Goal: Task Accomplishment & Management: Complete application form

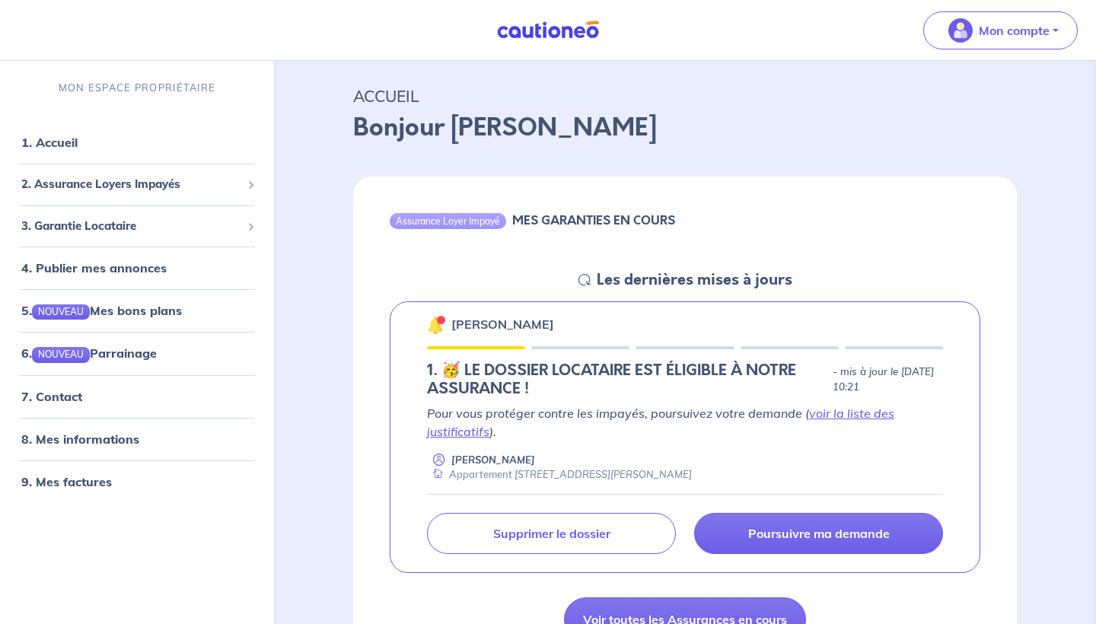
scroll to position [52, 0]
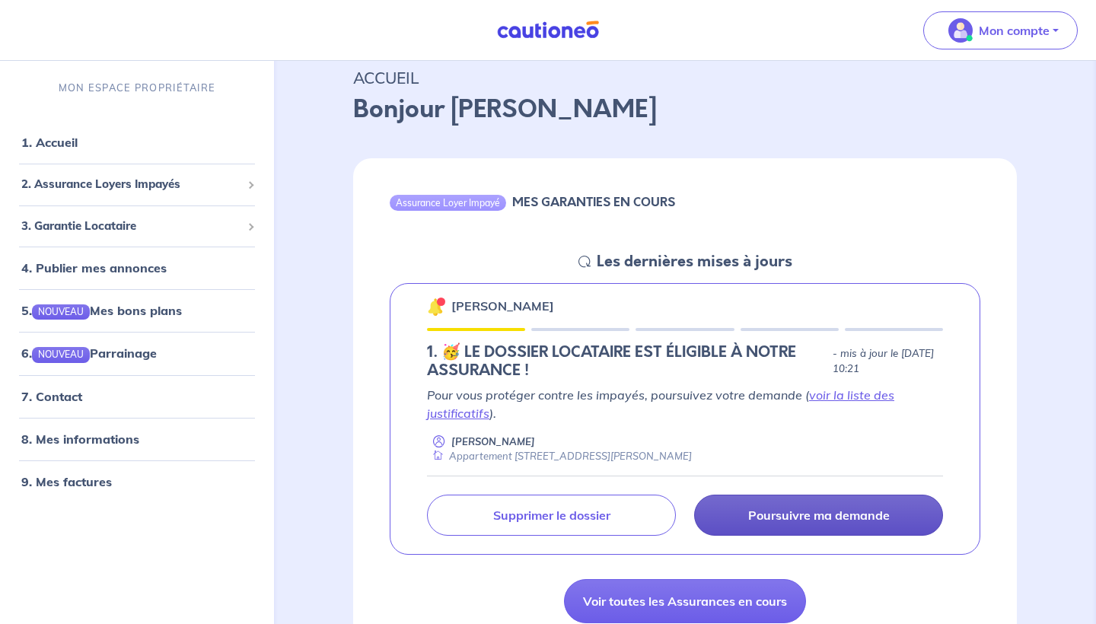
click at [836, 511] on p "Poursuivre ma demande" at bounding box center [819, 515] width 142 height 15
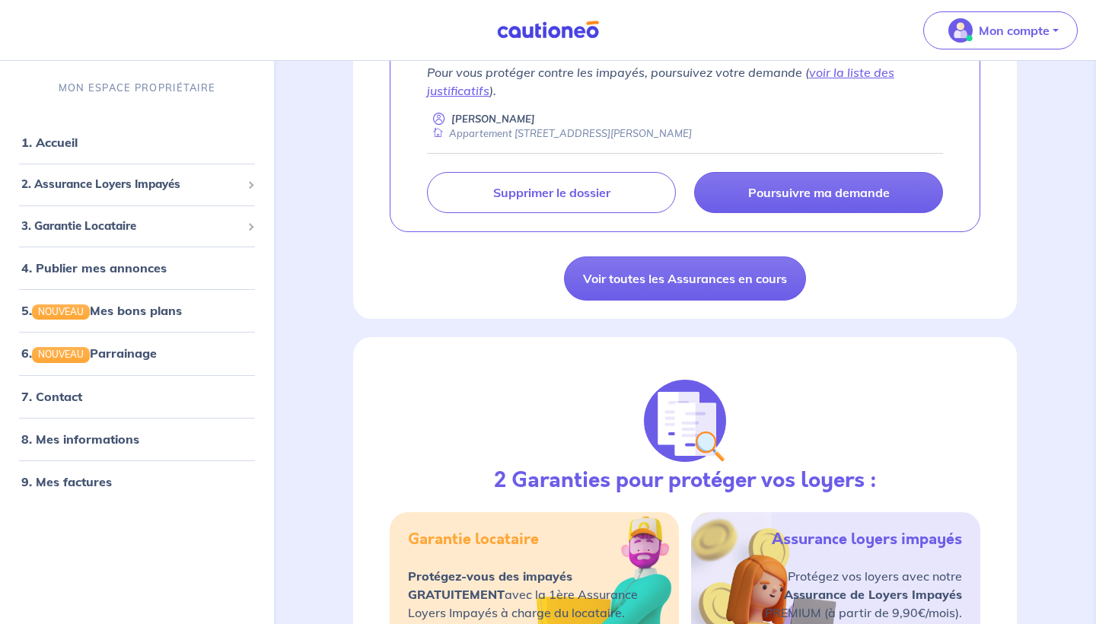
scroll to position [193, 0]
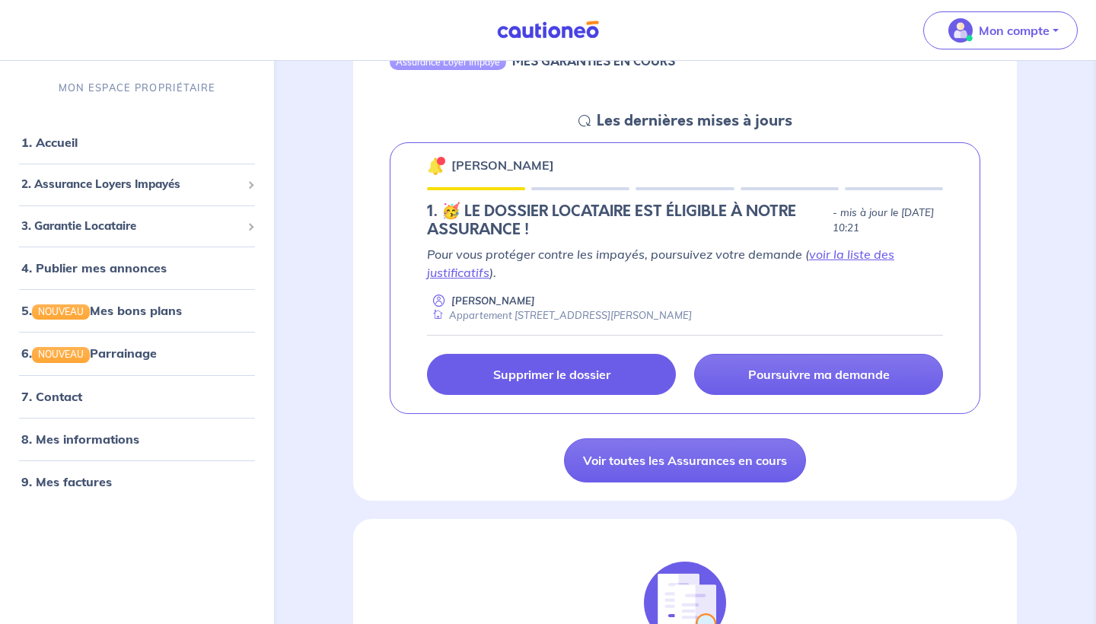
click at [555, 373] on p "Supprimer le dossier" at bounding box center [551, 374] width 117 height 15
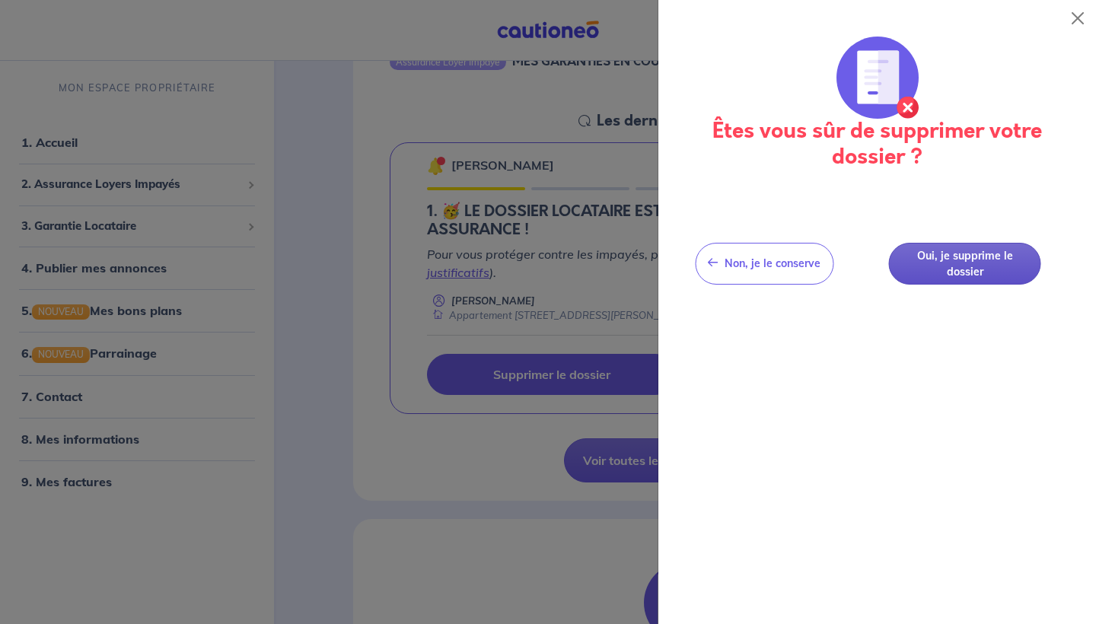
click at [932, 277] on button "Oui, je supprime le dossier" at bounding box center [965, 264] width 152 height 42
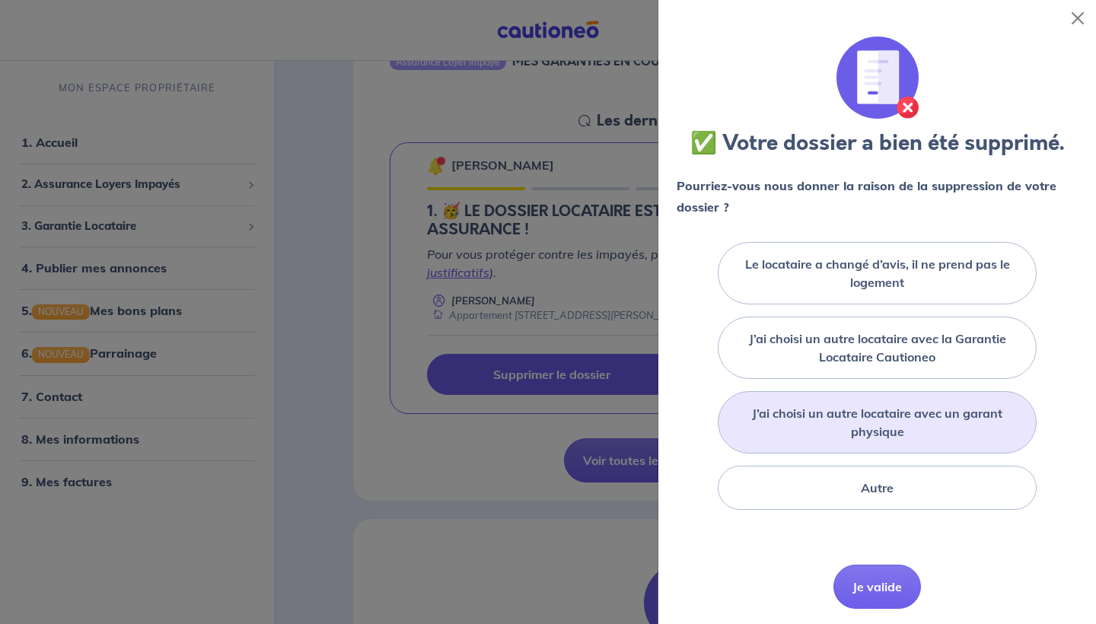
click at [903, 425] on label "J’ai choisi un autre locataire avec un garant physique" at bounding box center [877, 422] width 281 height 37
click at [0, 0] on input "J’ai choisi un autre locataire avec un garant physique" at bounding box center [0, 0] width 0 height 0
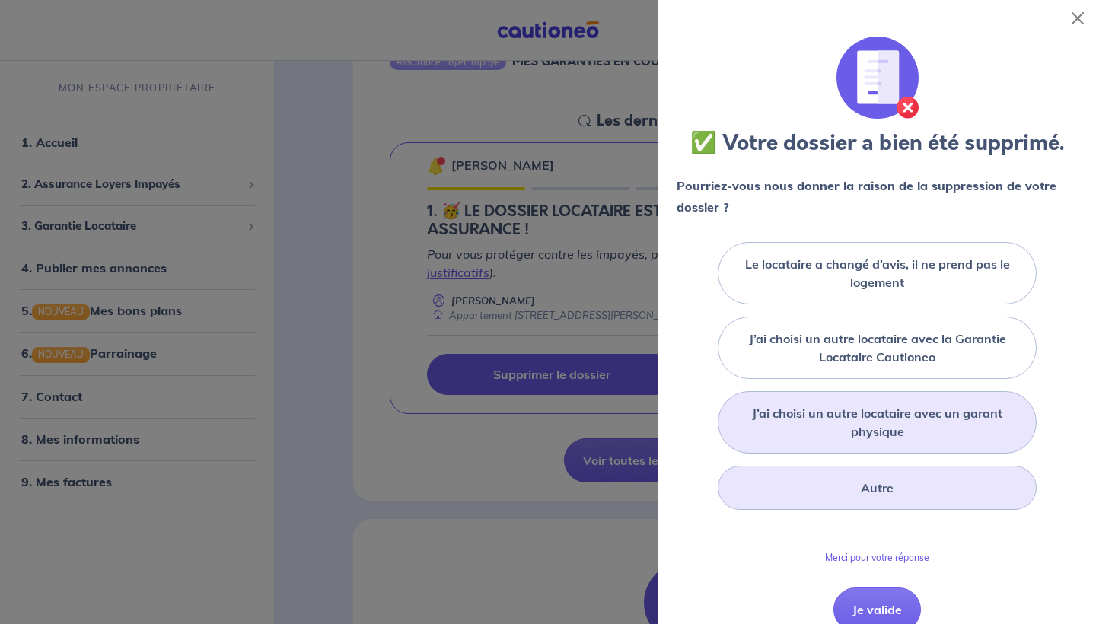
click at [865, 477] on div "Autre" at bounding box center [877, 488] width 319 height 44
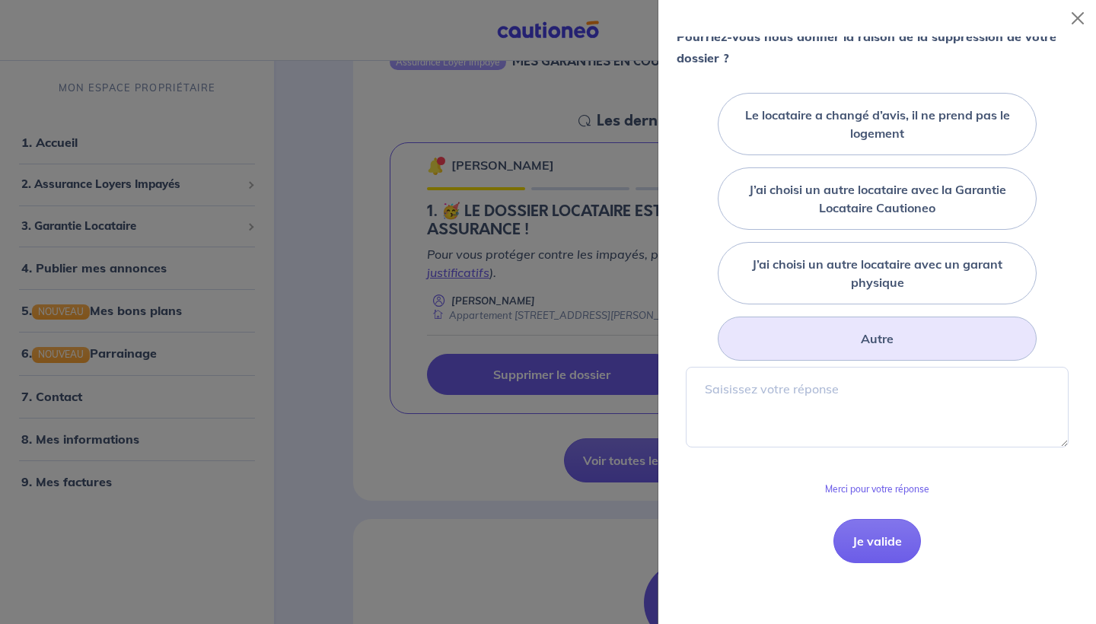
scroll to position [148, 0]
click at [890, 555] on button "Je valide" at bounding box center [877, 542] width 88 height 44
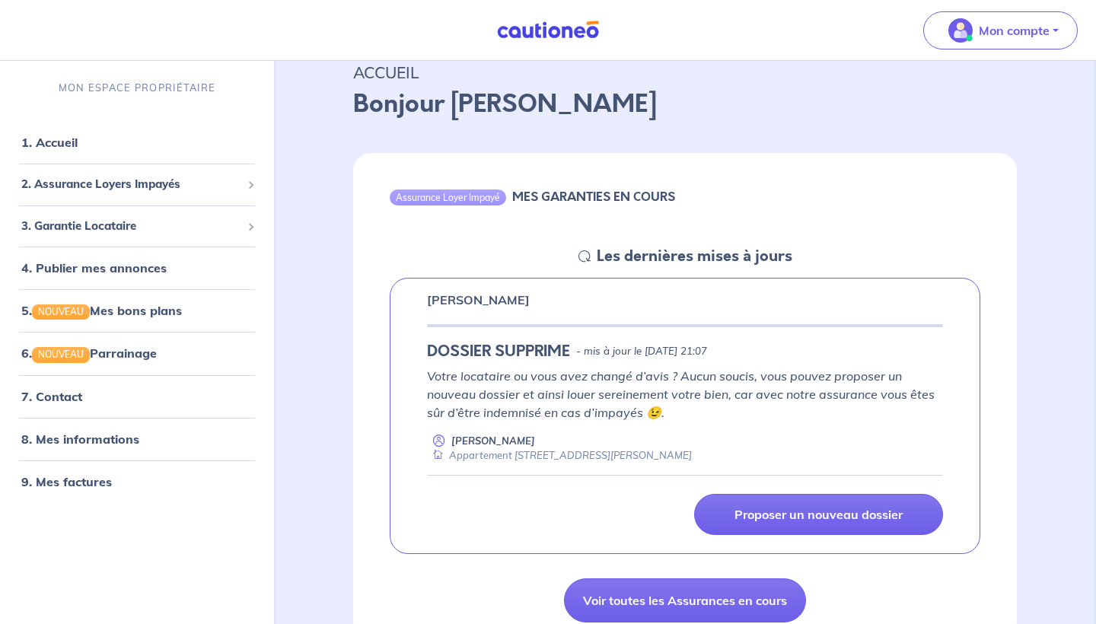
scroll to position [49, 0]
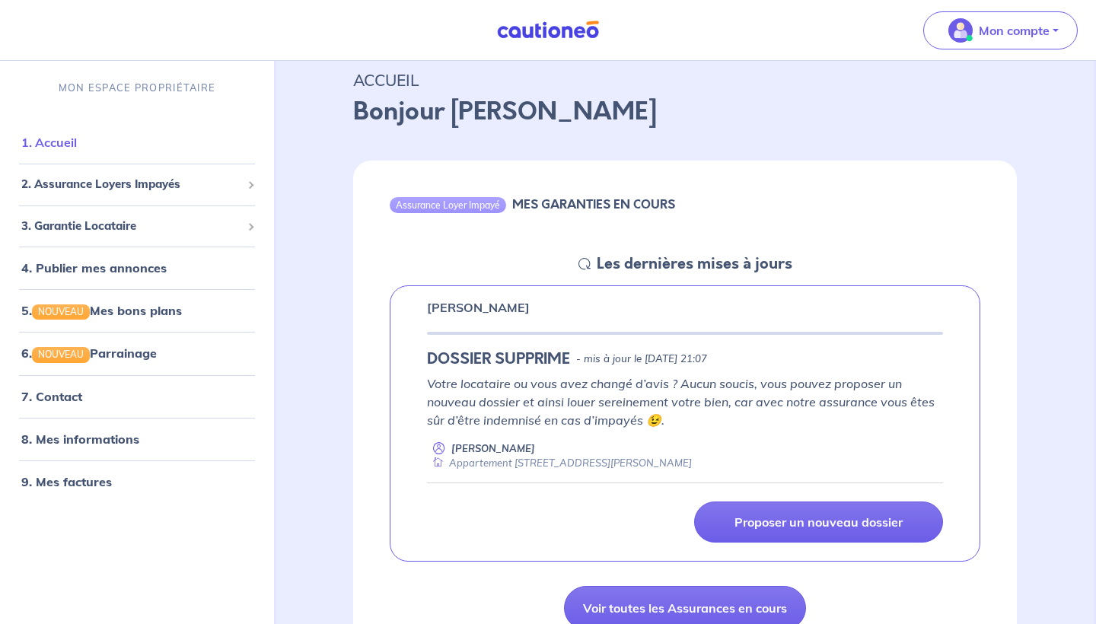
click at [63, 160] on li "1. Accueil" at bounding box center [137, 142] width 262 height 43
click at [75, 147] on link "1. Accueil" at bounding box center [49, 142] width 56 height 15
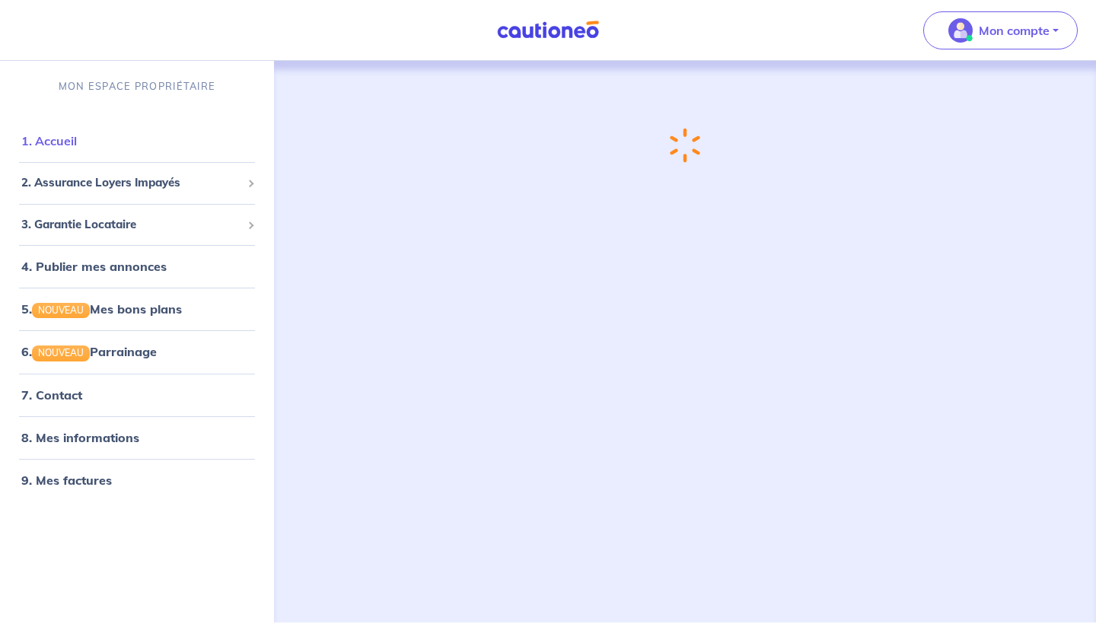
scroll to position [0, 0]
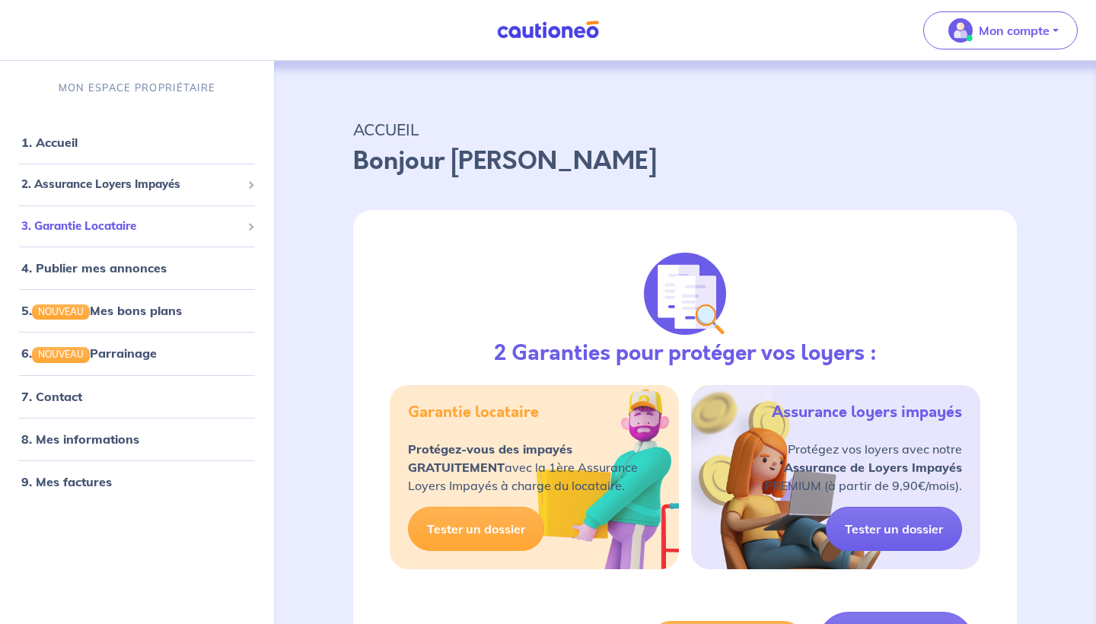
click at [127, 234] on div "3. Garantie Locataire" at bounding box center [137, 227] width 262 height 30
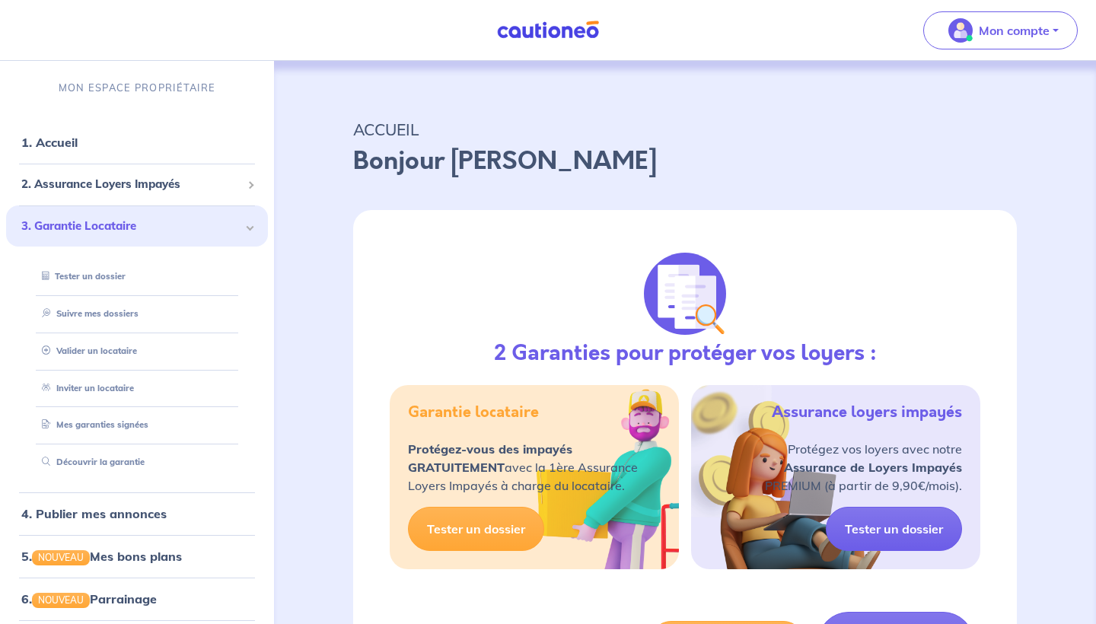
click at [127, 234] on div "3. Garantie Locataire" at bounding box center [137, 226] width 262 height 42
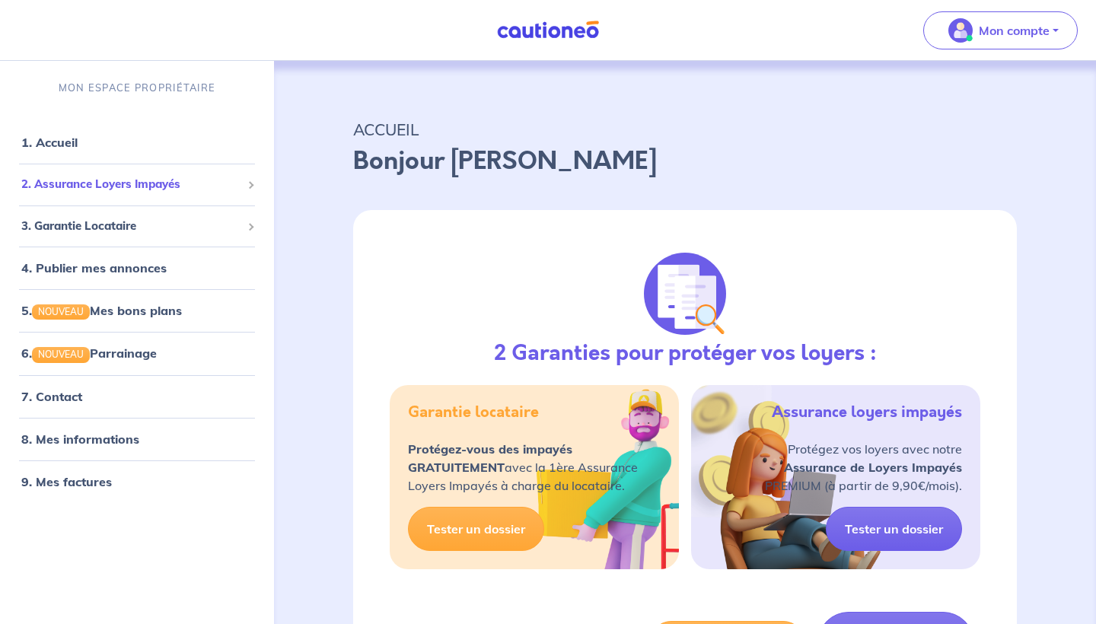
click at [182, 190] on span "2. Assurance Loyers Impayés" at bounding box center [131, 185] width 220 height 18
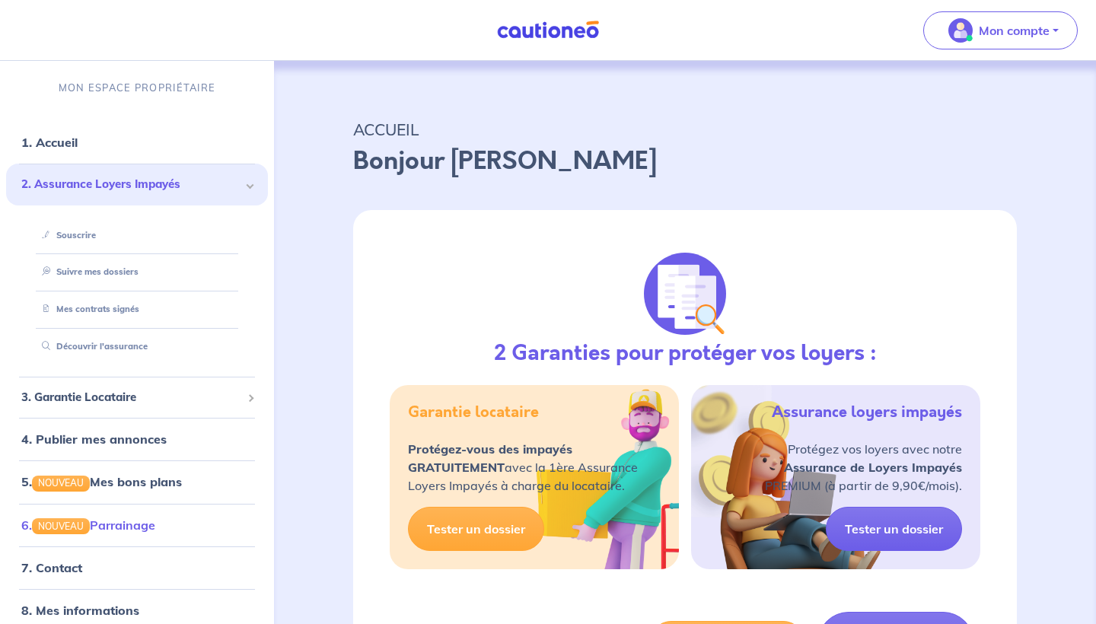
click at [115, 520] on link "6. NOUVEAU Parrainage" at bounding box center [88, 525] width 134 height 15
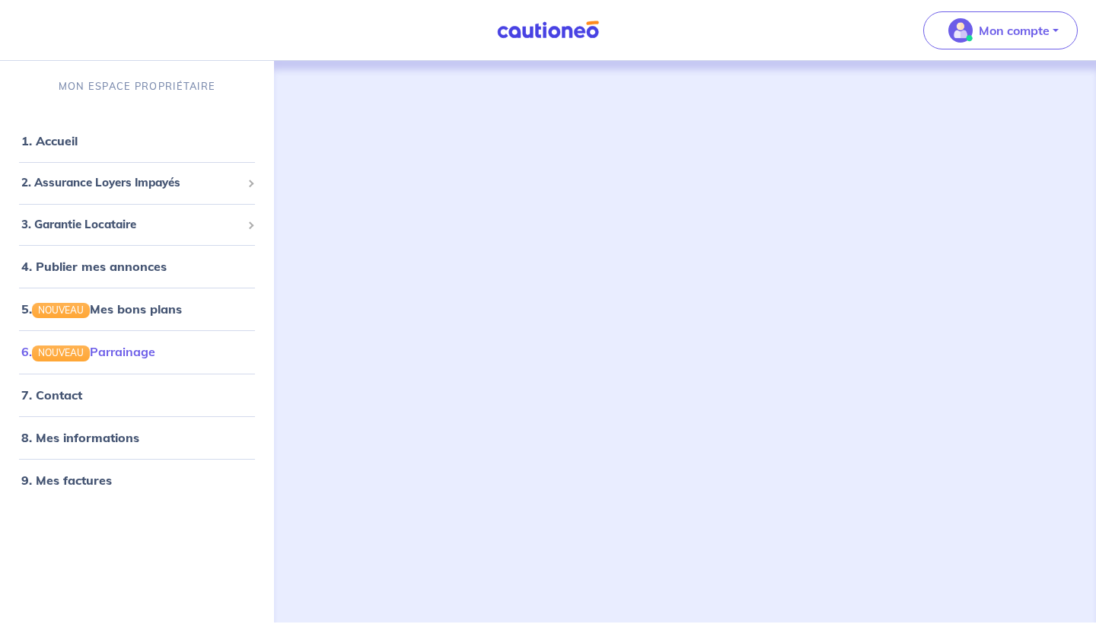
click at [142, 359] on link "6. NOUVEAU Parrainage" at bounding box center [88, 351] width 134 height 15
click at [40, 369] on li "6. NOUVEAU Parrainage" at bounding box center [137, 353] width 262 height 43
click at [42, 361] on link "6. NOUVEAU Parrainage" at bounding box center [88, 353] width 134 height 15
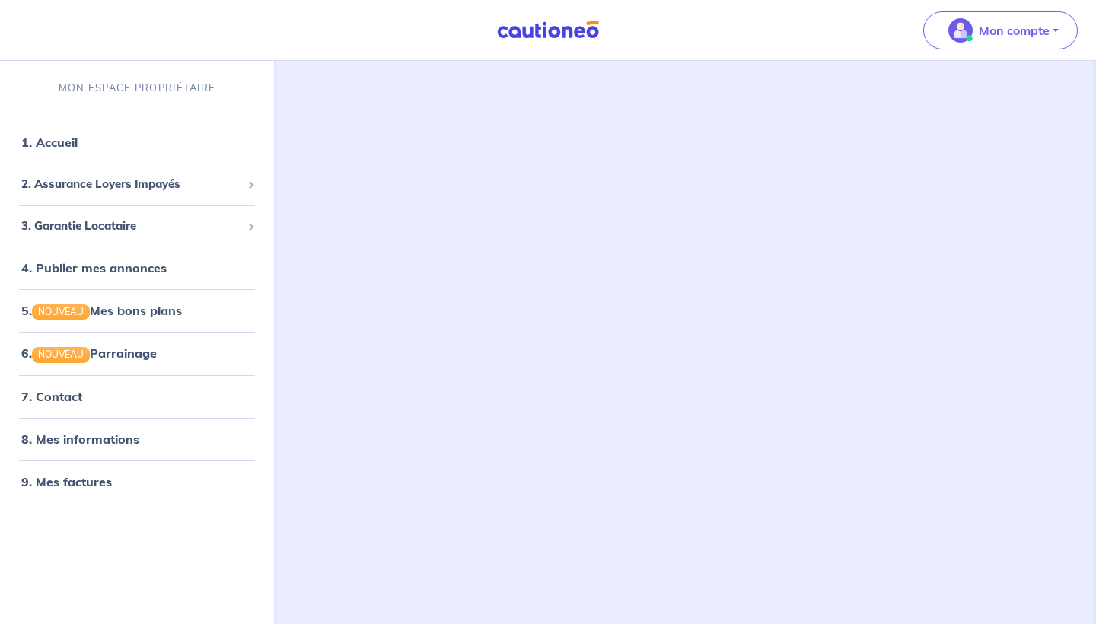
scroll to position [56, 0]
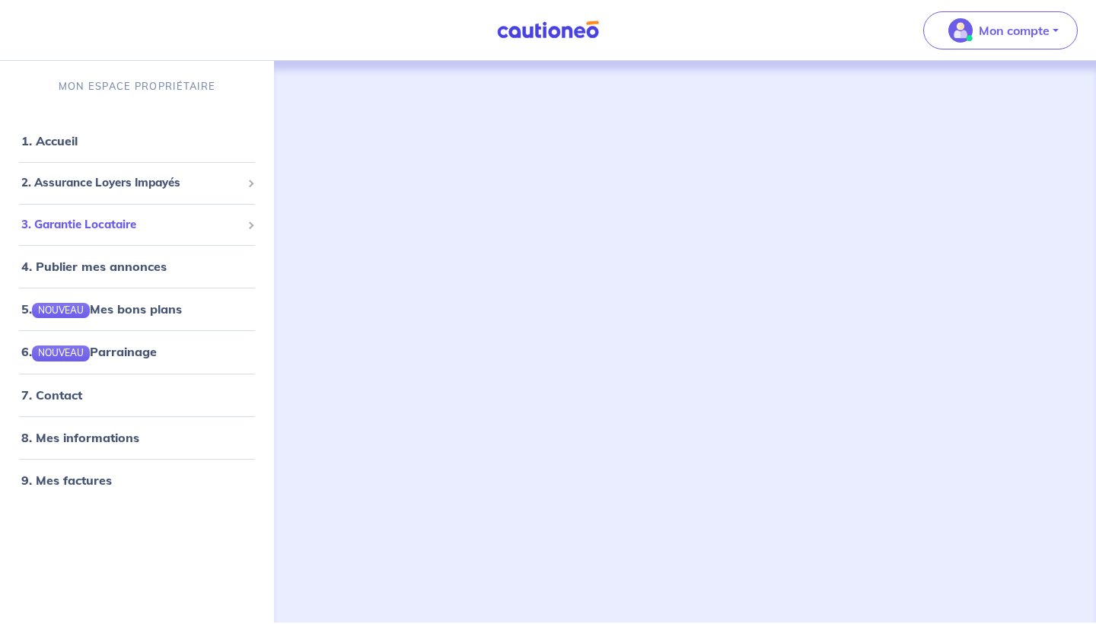
click at [106, 230] on span "3. Garantie Locataire" at bounding box center [131, 225] width 220 height 18
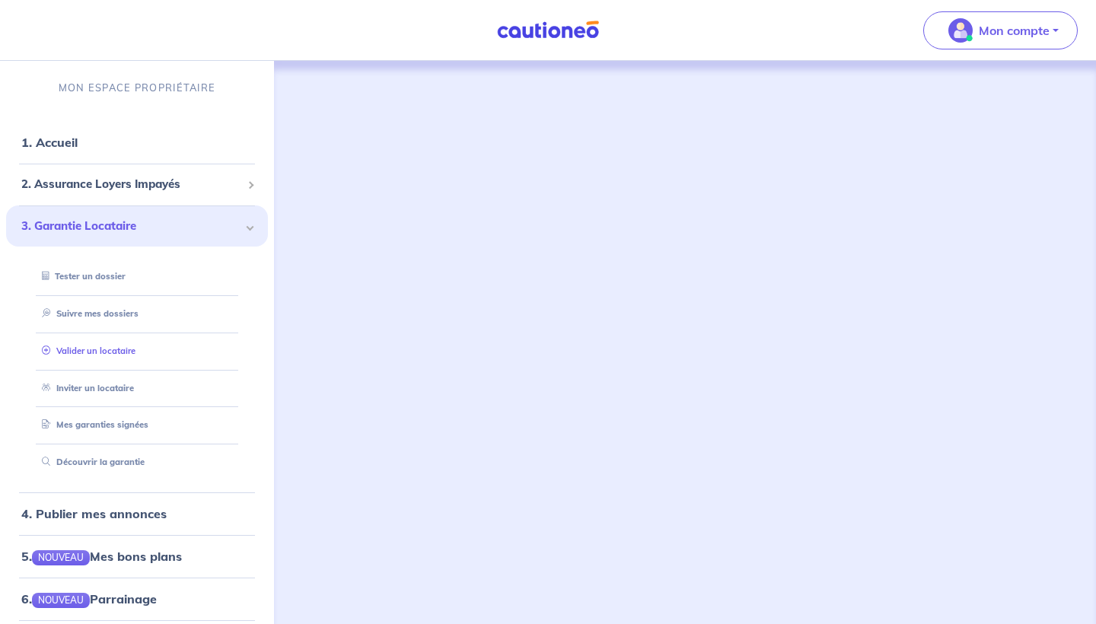
click at [108, 350] on link "Valider un locataire" at bounding box center [86, 351] width 100 height 11
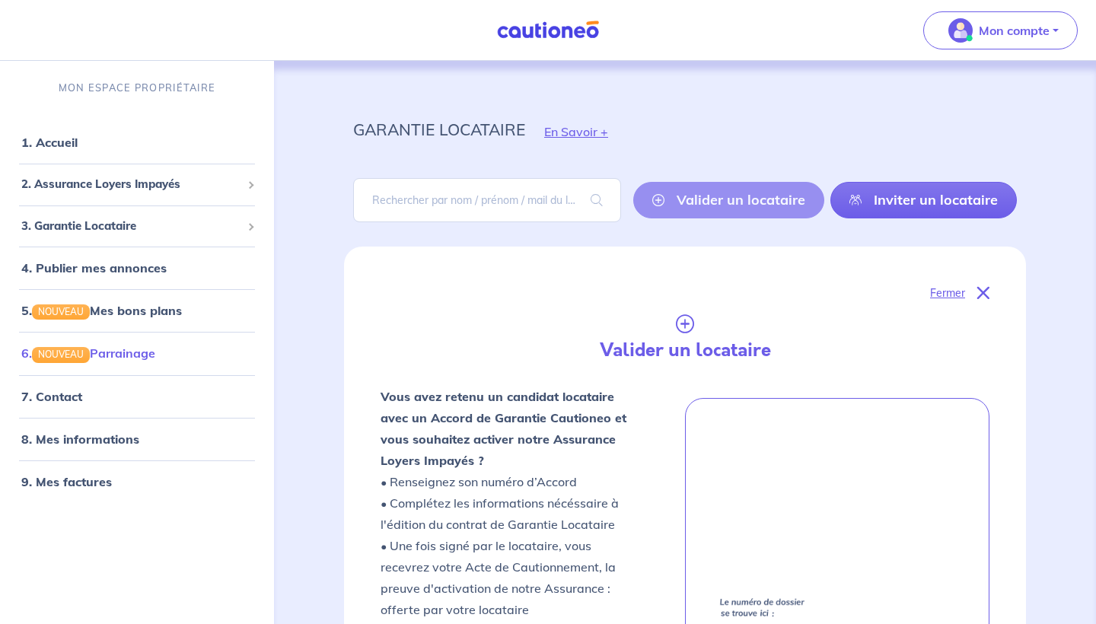
scroll to position [427, 0]
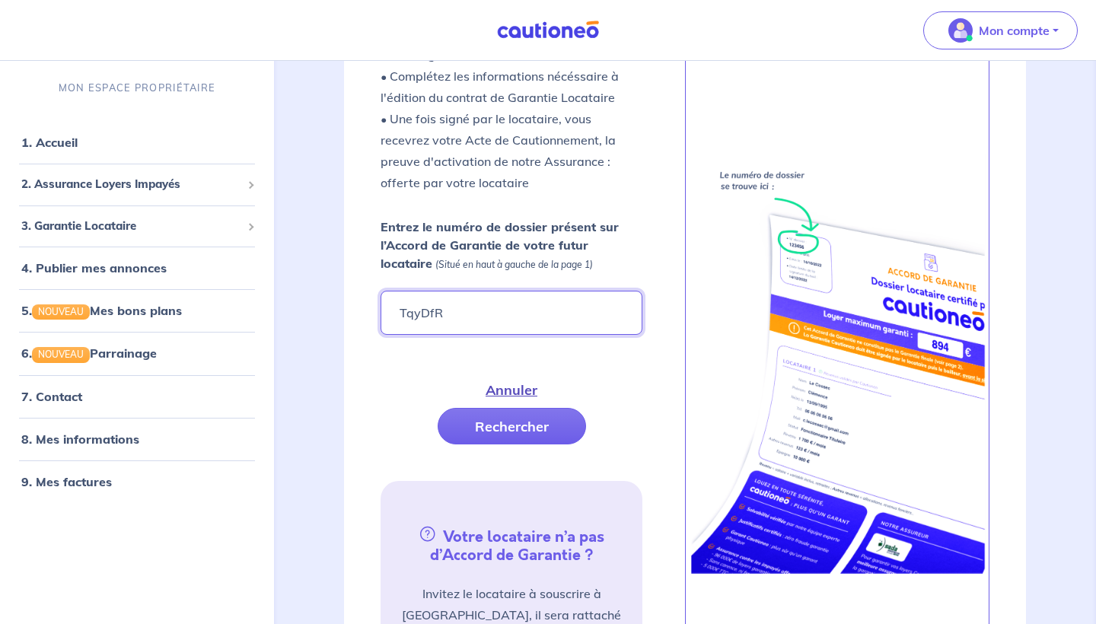
type input "TqyDfR"
click at [538, 398] on button "Annuler" at bounding box center [511, 389] width 126 height 37
click at [521, 317] on input "TqyDfR" at bounding box center [512, 313] width 262 height 44
type input "TqyDfR"
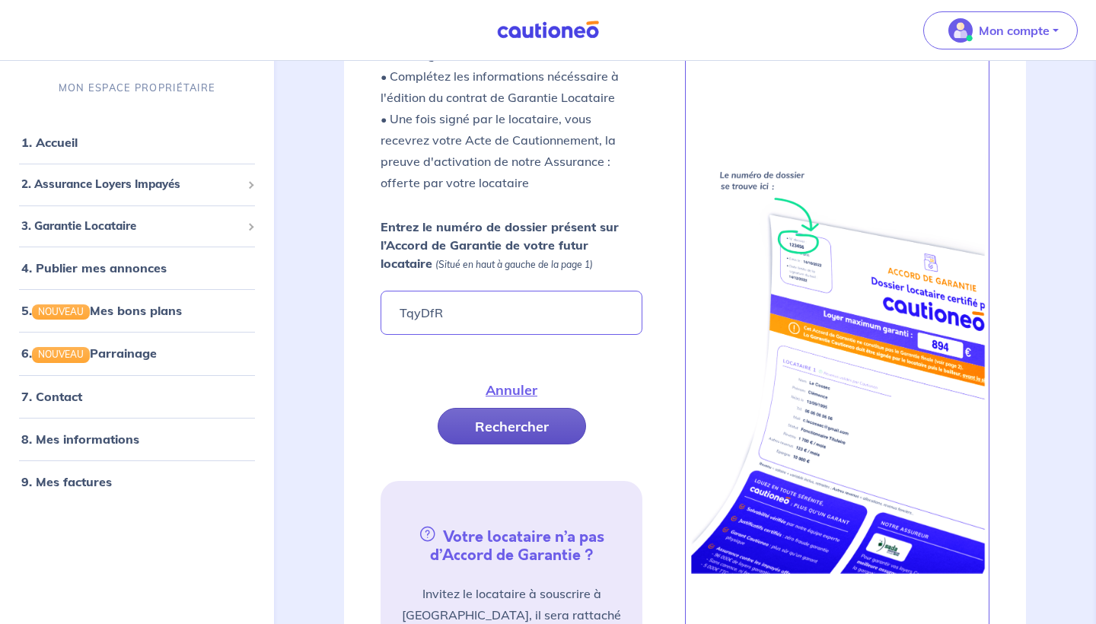
click at [511, 433] on button "Rechercher" at bounding box center [512, 426] width 148 height 37
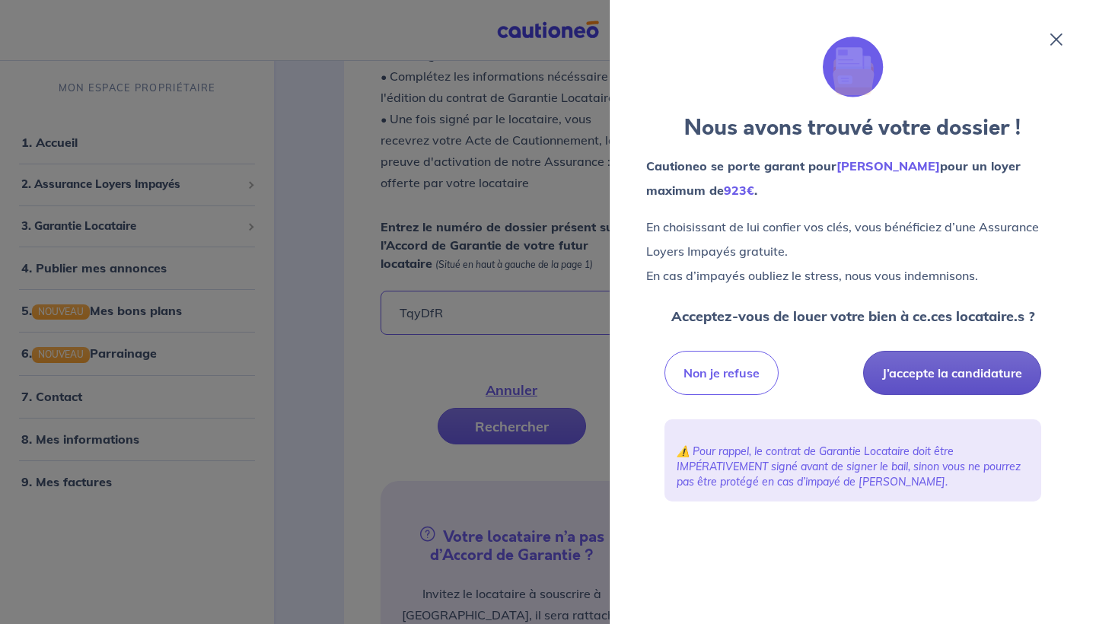
click at [911, 380] on button "J’accepte la candidature" at bounding box center [952, 373] width 178 height 44
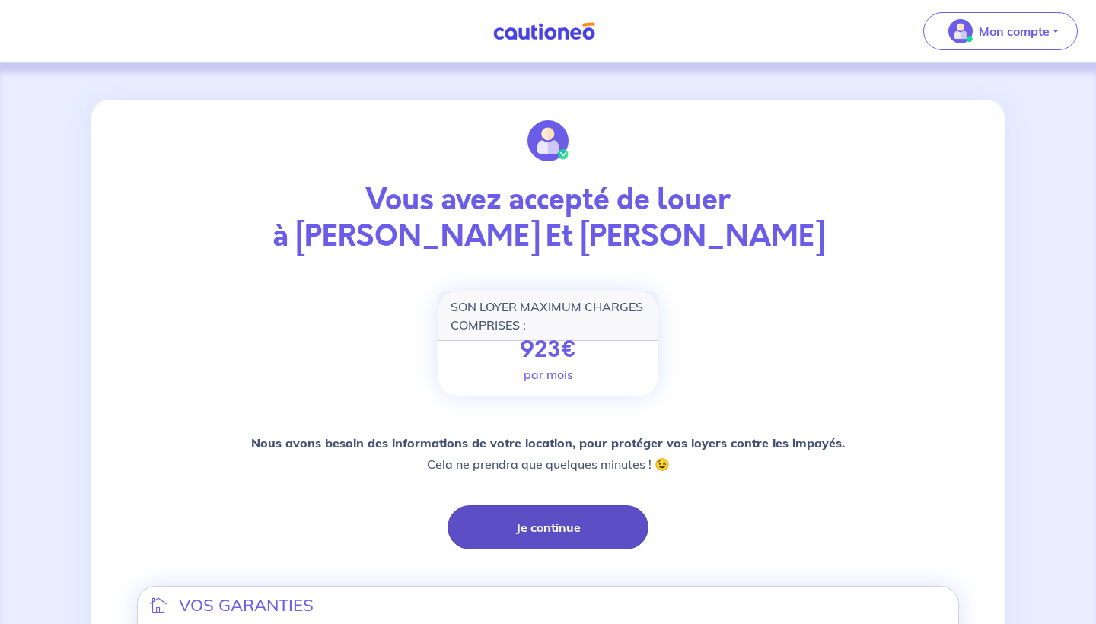
click at [593, 534] on button "Je continue" at bounding box center [548, 527] width 201 height 44
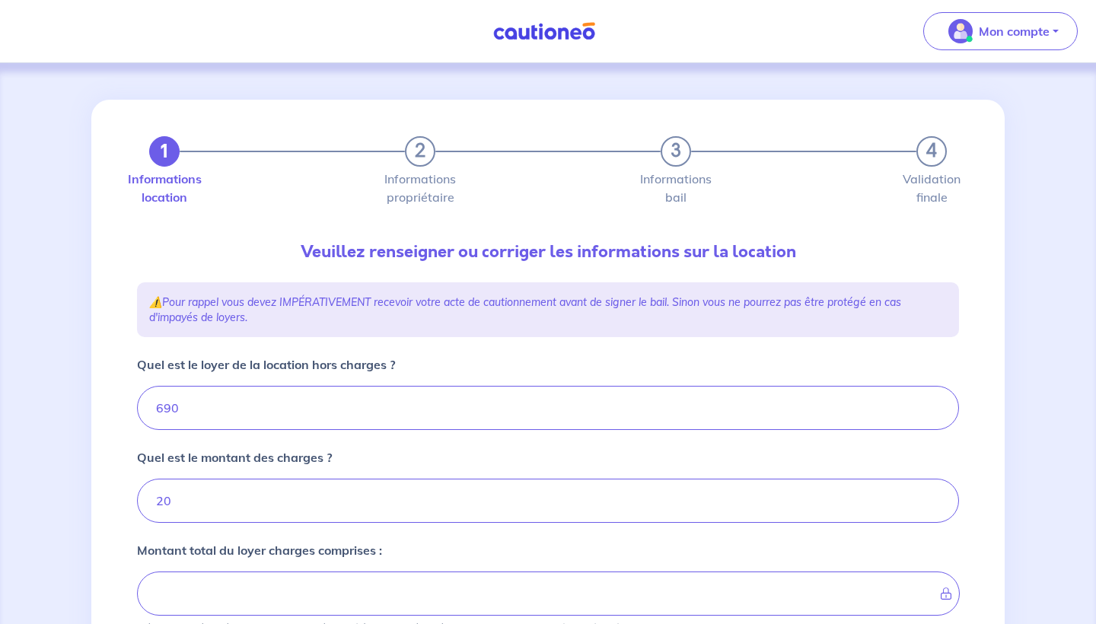
type input "710"
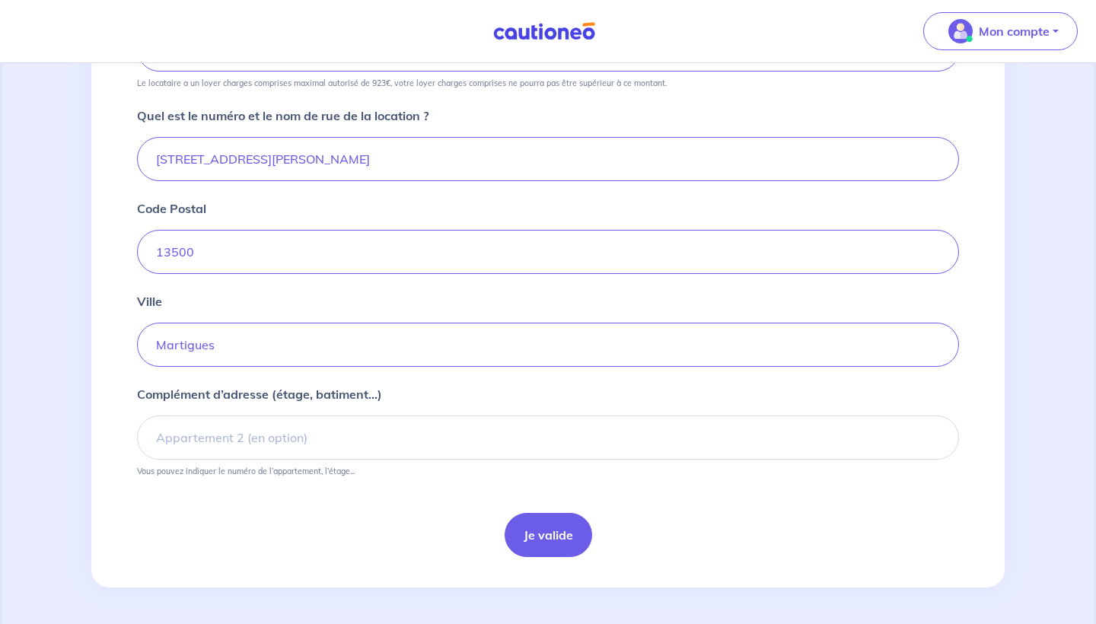
scroll to position [544, 0]
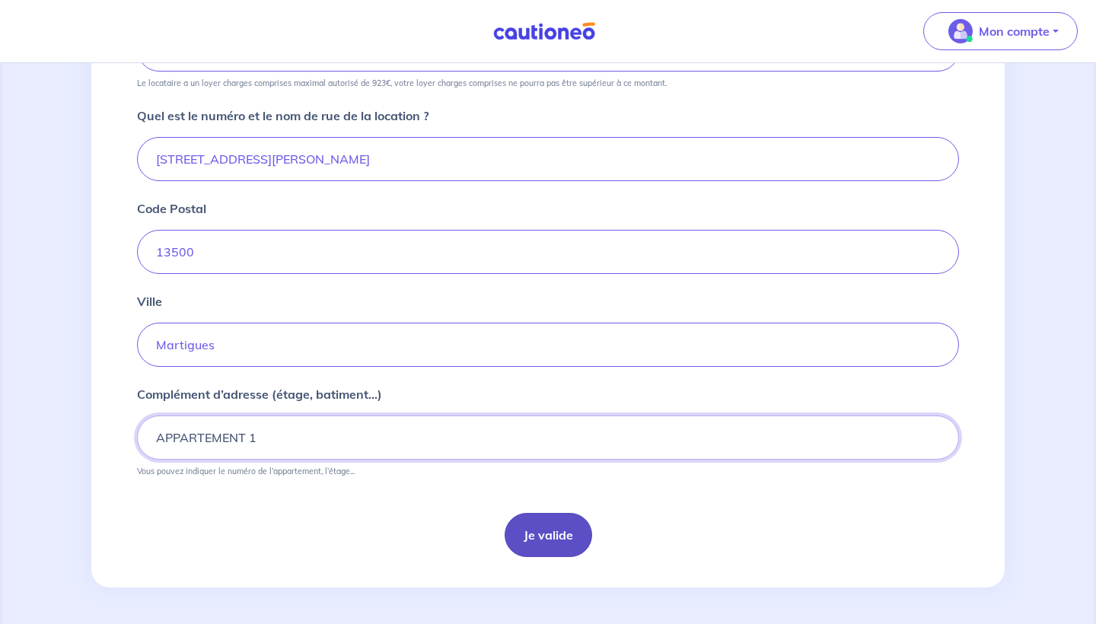
type input "APPARTEMENT 1"
click at [548, 533] on button "Je valide" at bounding box center [549, 535] width 88 height 44
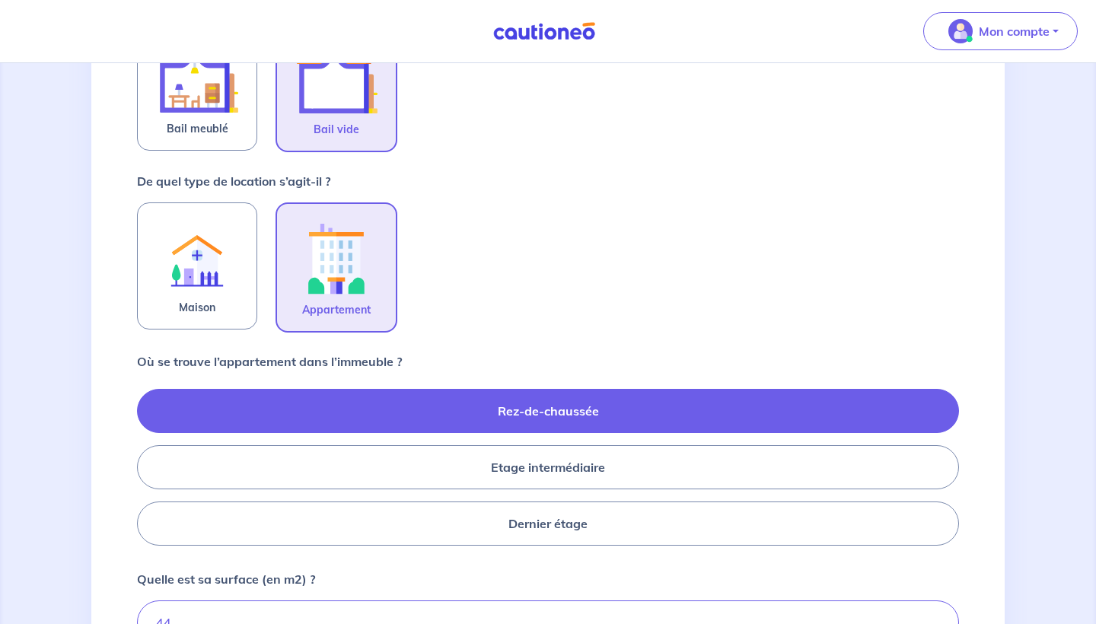
scroll to position [363, 0]
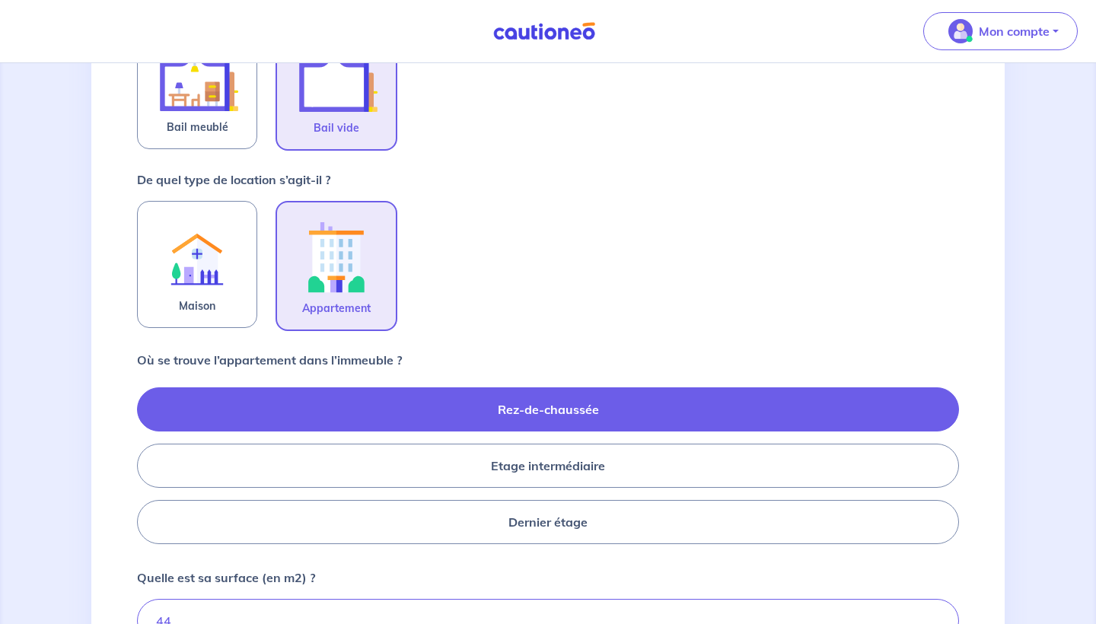
click at [553, 420] on label "Rez-de-chaussée" at bounding box center [548, 409] width 822 height 44
click at [147, 460] on input "Rez-de-chaussée" at bounding box center [142, 465] width 10 height 10
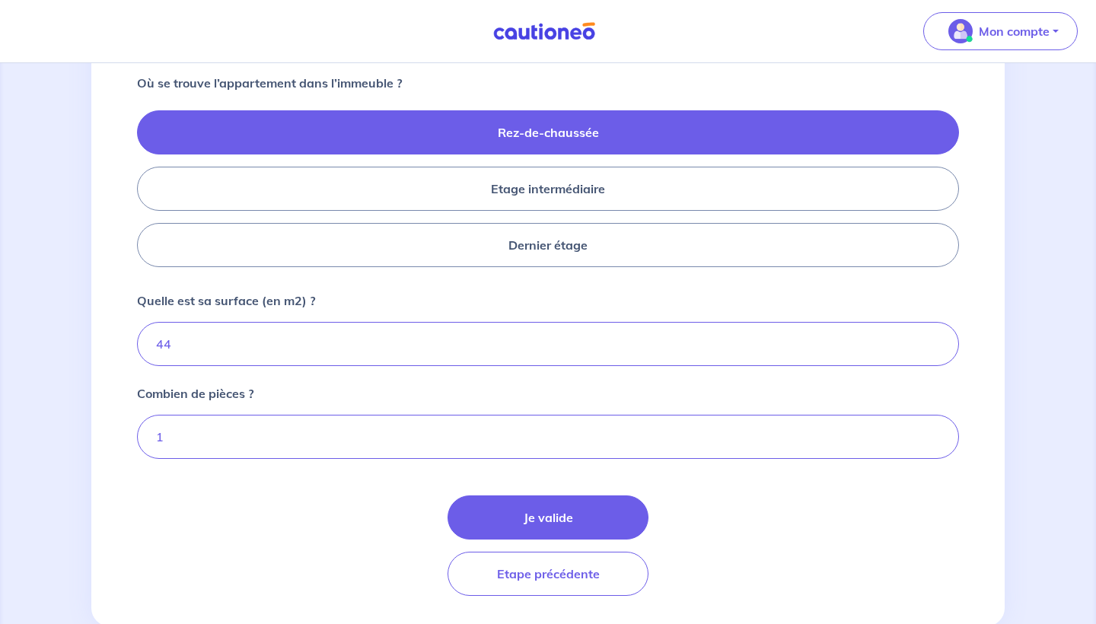
scroll to position [647, 0]
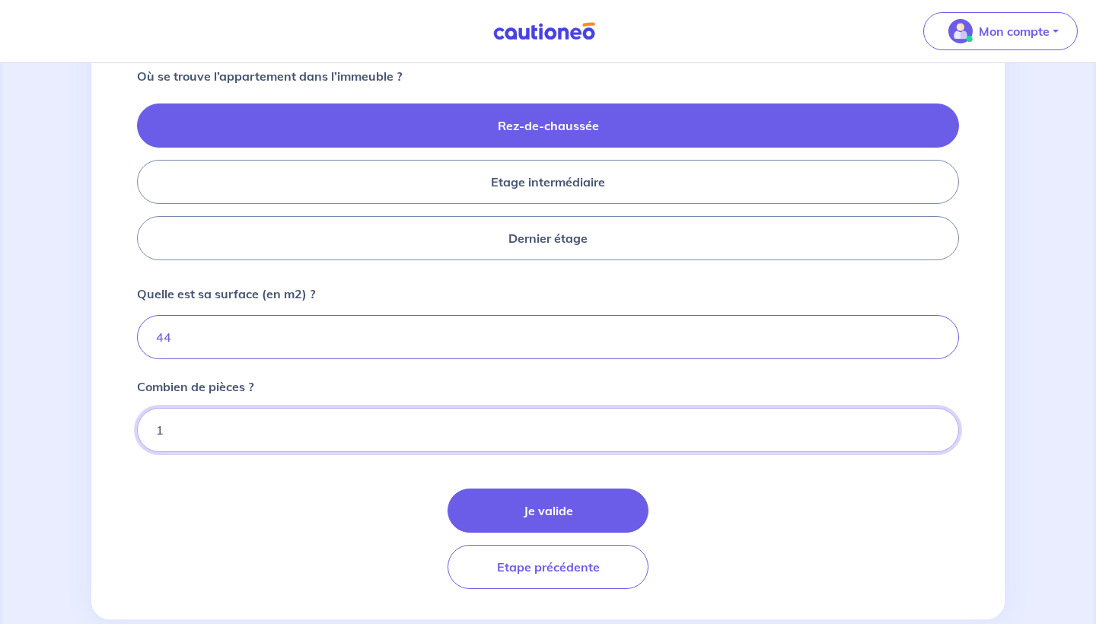
click at [479, 435] on input "1" at bounding box center [548, 430] width 822 height 44
type input "2"
click at [935, 427] on input "2" at bounding box center [548, 430] width 822 height 44
click at [536, 504] on button "Je valide" at bounding box center [548, 511] width 201 height 44
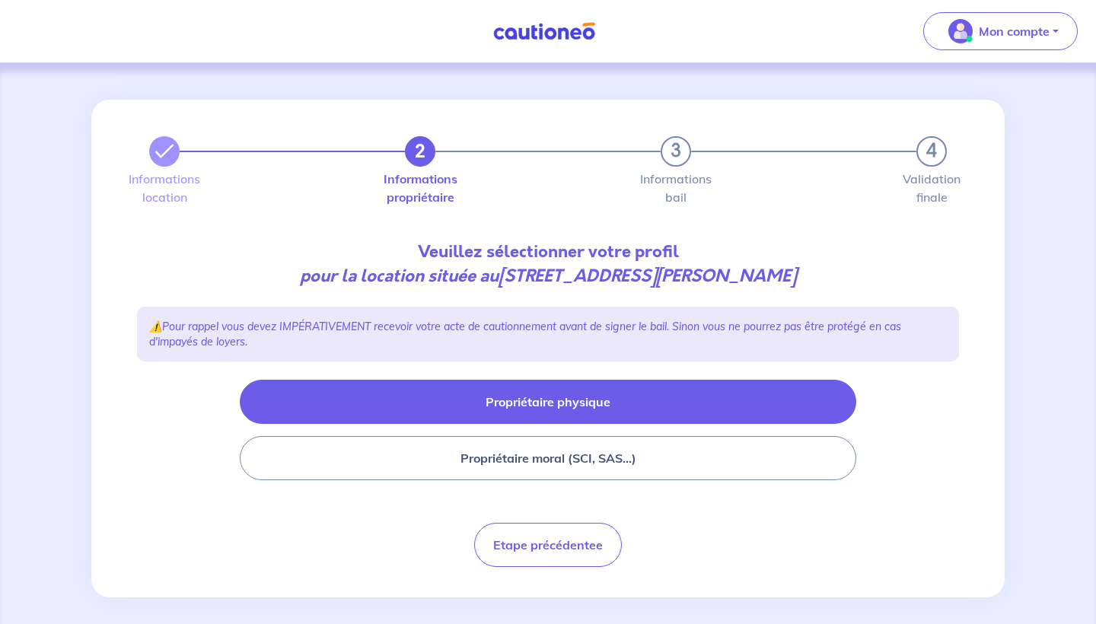
click at [598, 414] on button "Propriétaire physique" at bounding box center [548, 402] width 616 height 44
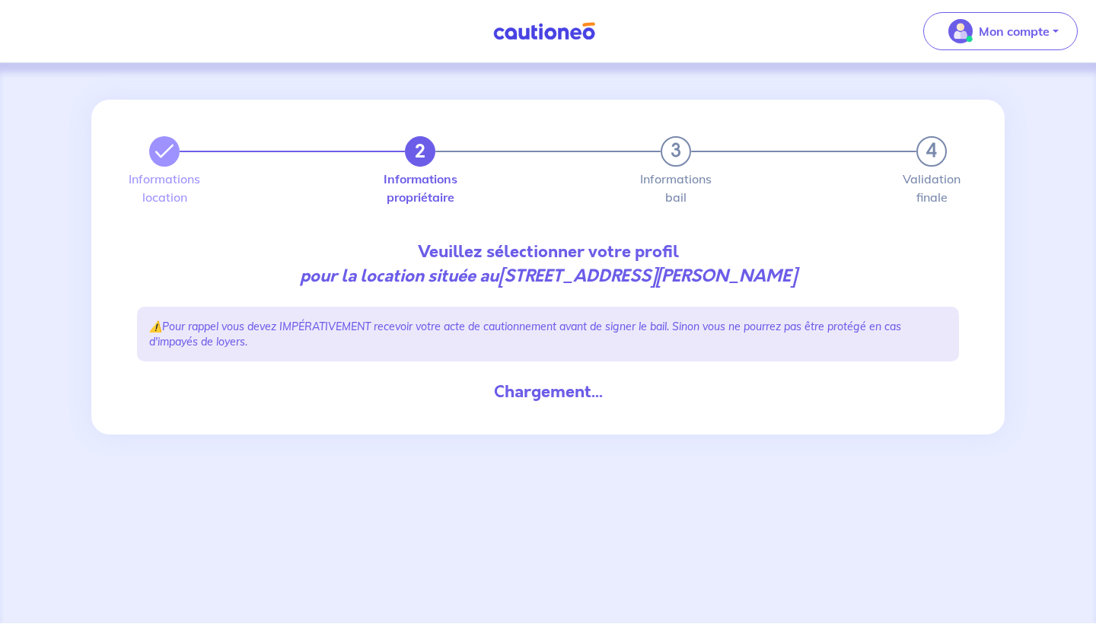
select select "FR"
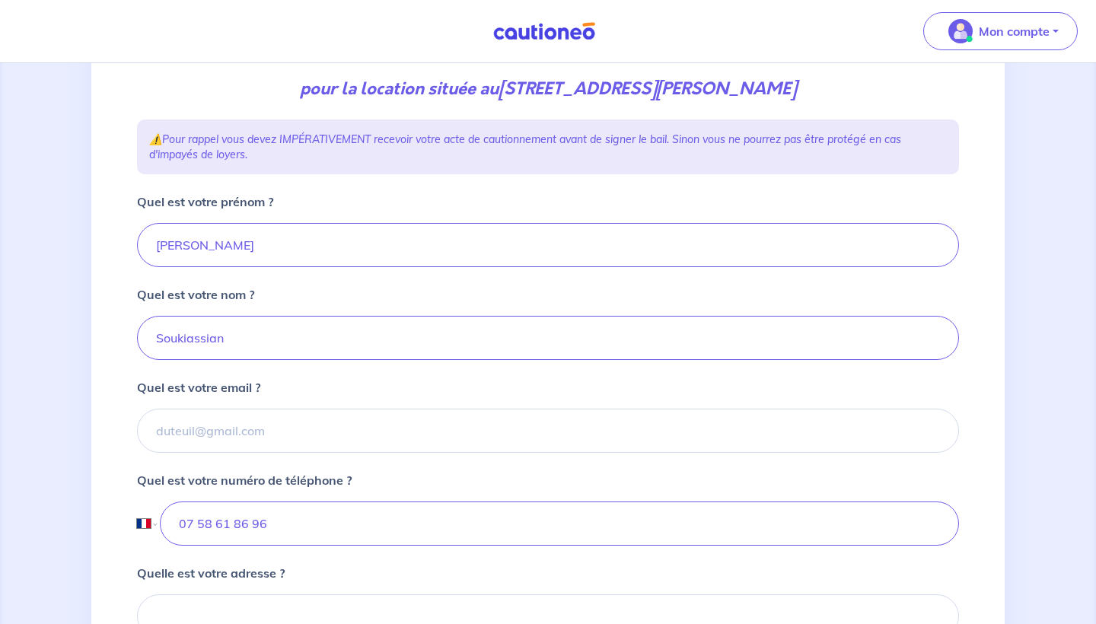
scroll to position [216, 0]
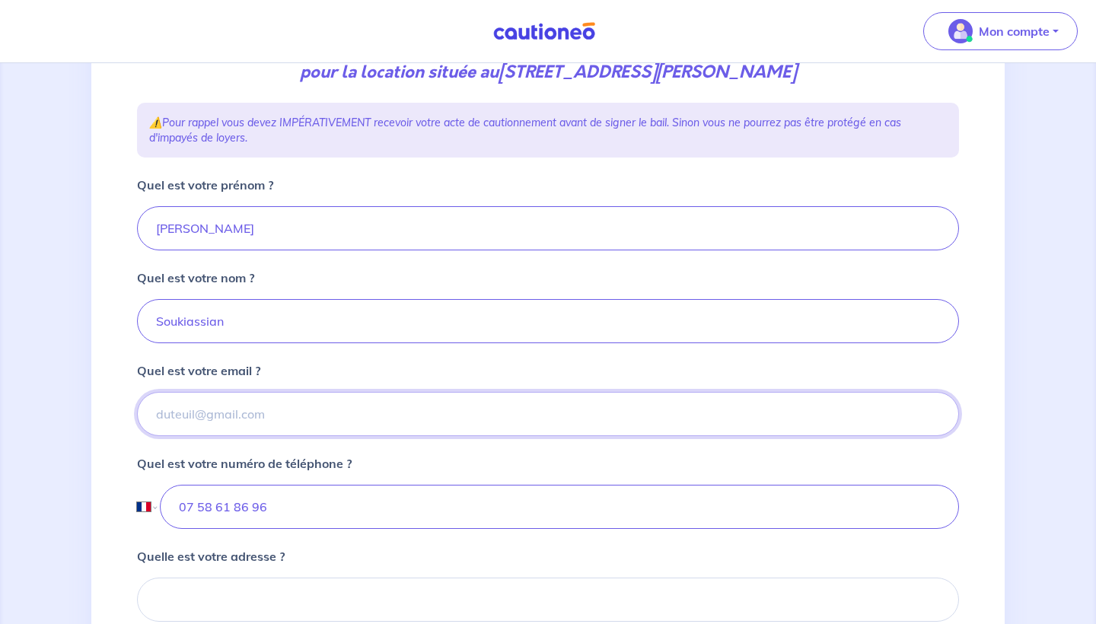
click at [382, 401] on input "Quel est votre email ?" at bounding box center [548, 414] width 822 height 44
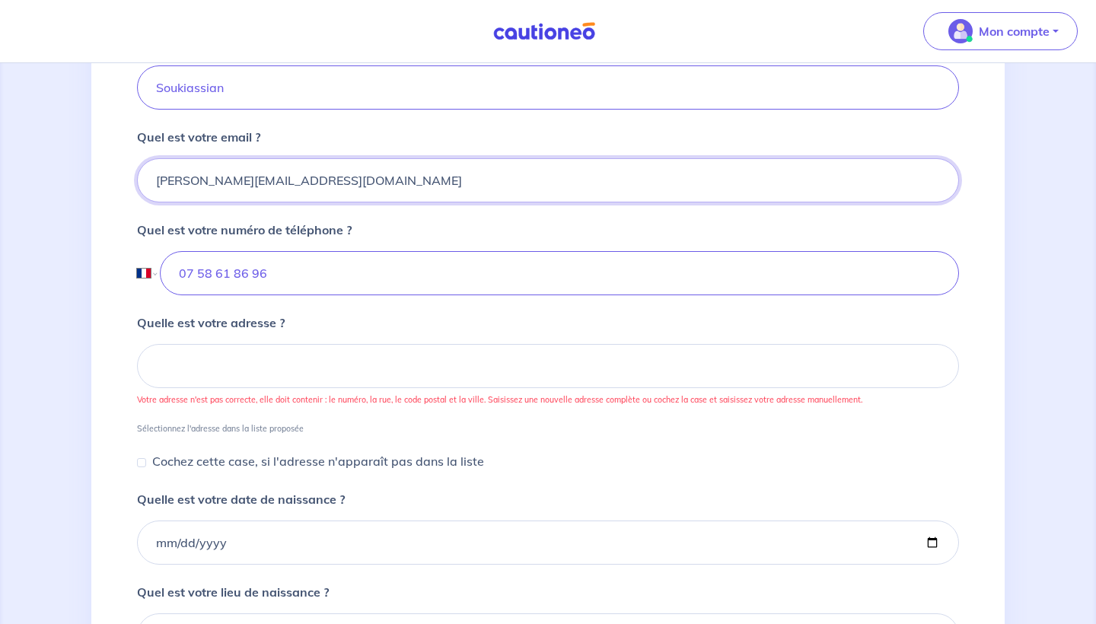
scroll to position [461, 0]
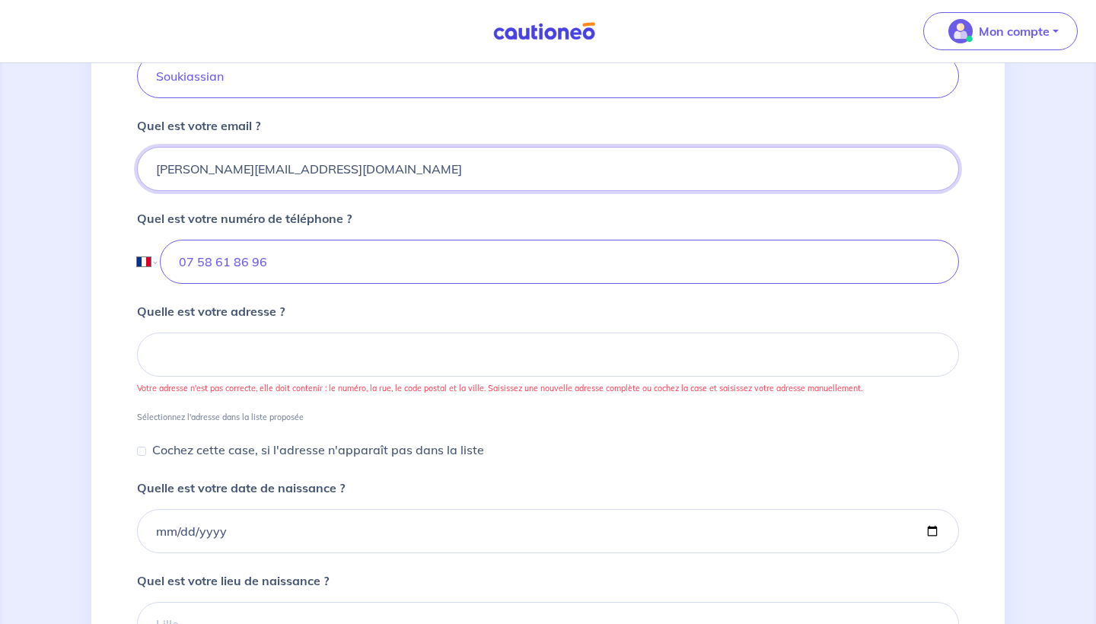
type input "[PERSON_NAME][EMAIL_ADDRESS][DOMAIN_NAME]"
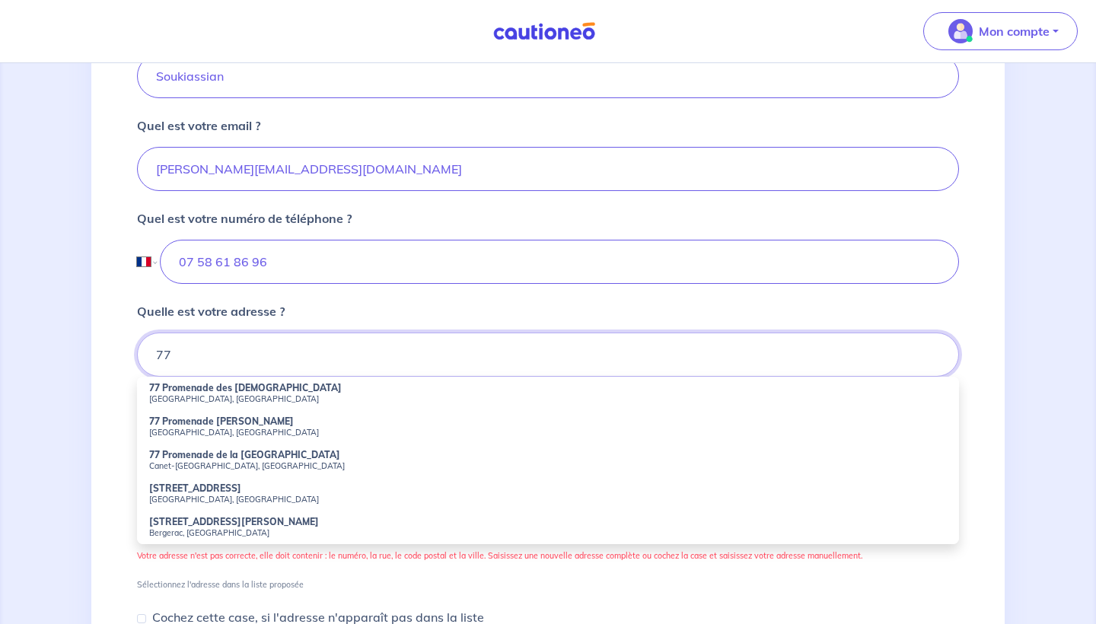
type input "7"
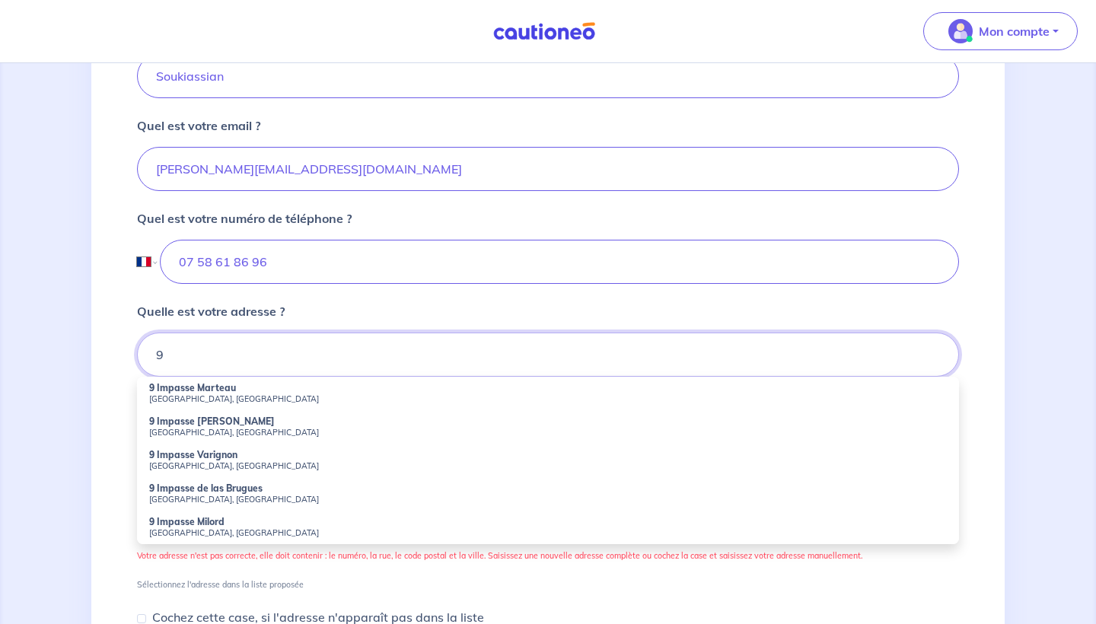
type input "9"
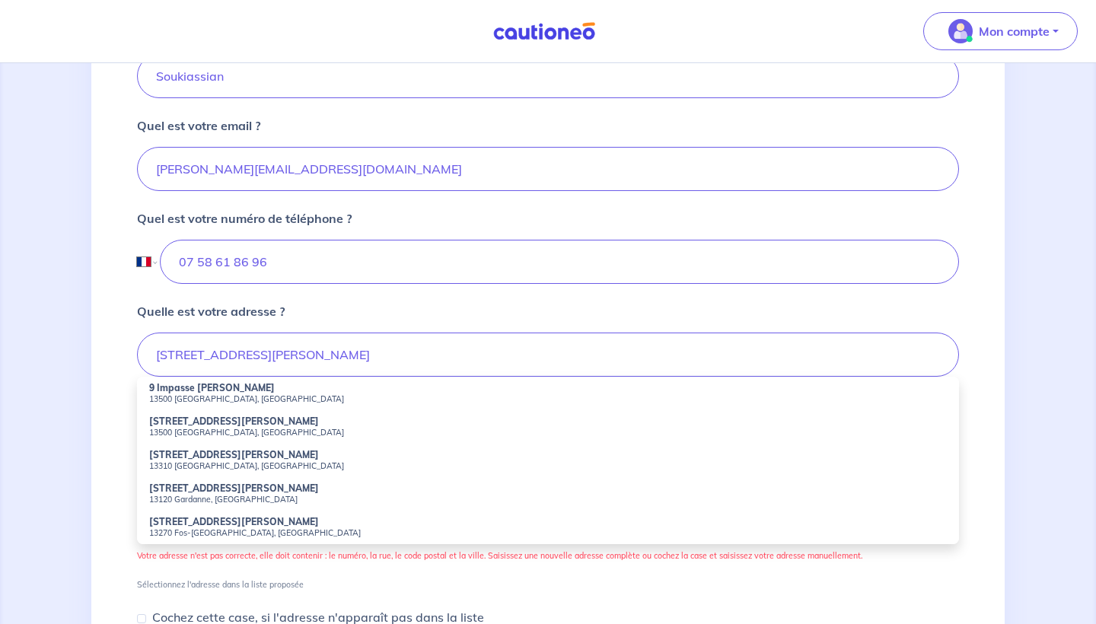
click at [222, 403] on small "13500 [GEOGRAPHIC_DATA], [GEOGRAPHIC_DATA]" at bounding box center [548, 398] width 798 height 11
type input "9 Impasse [PERSON_NAME], 13500 Martigues, [GEOGRAPHIC_DATA]"
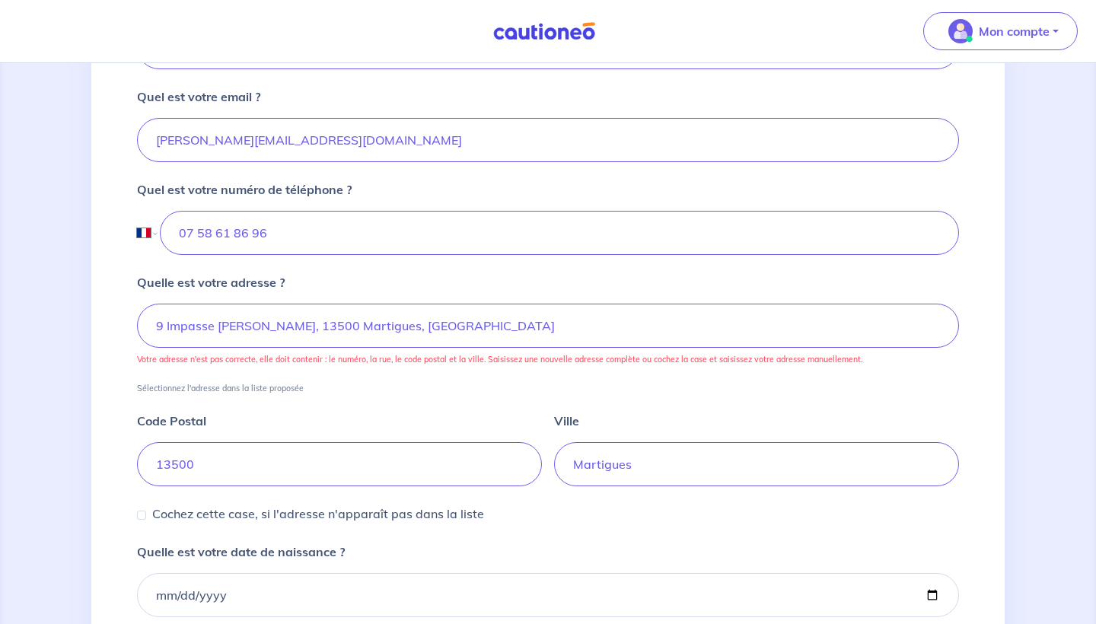
scroll to position [492, 0]
click at [502, 395] on div "Code Postal 13500 [GEOGRAPHIC_DATA]" at bounding box center [548, 437] width 822 height 93
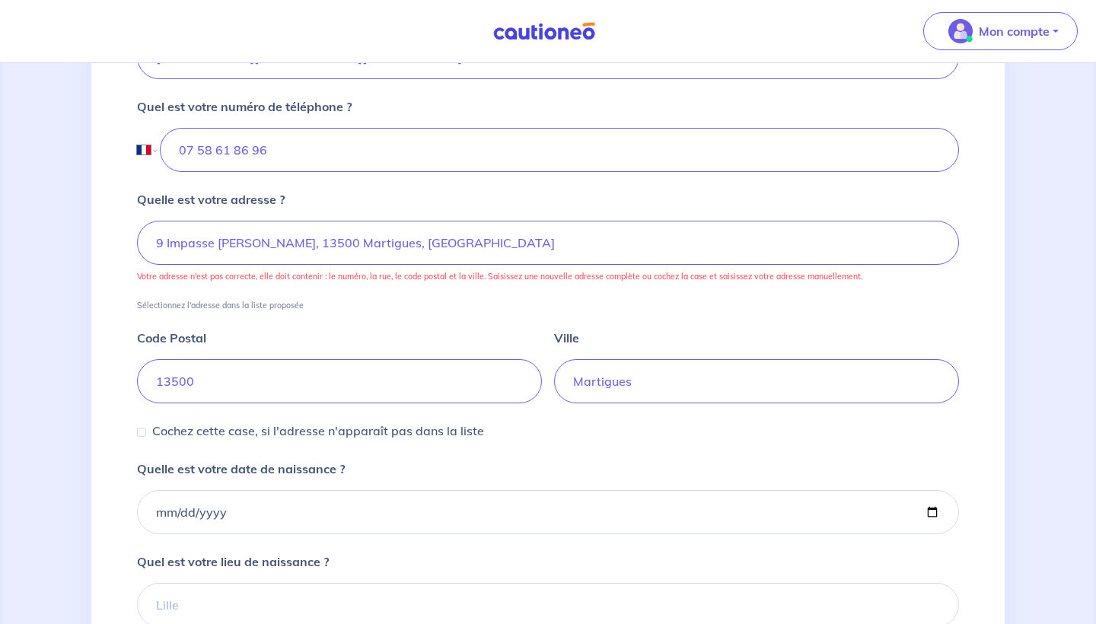
scroll to position [575, 0]
click at [380, 240] on input "9 Impasse [PERSON_NAME], 13500 Martigues, [GEOGRAPHIC_DATA]" at bounding box center [548, 241] width 822 height 44
click at [465, 303] on small "Sélectionnez l'adresse dans la liste proposée" at bounding box center [548, 300] width 822 height 17
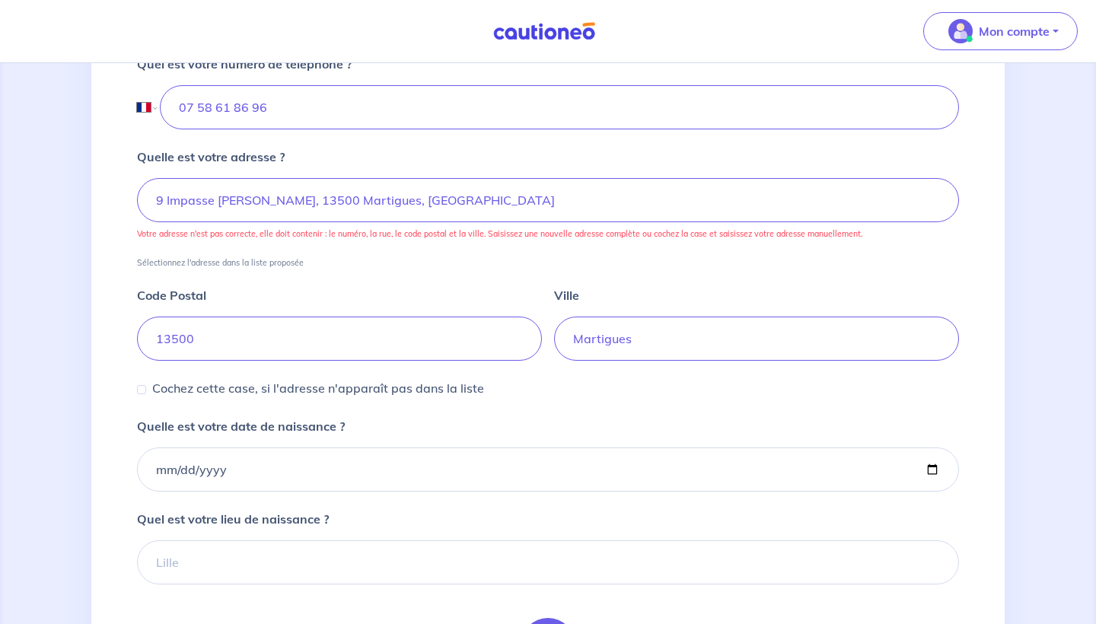
scroll to position [635, 0]
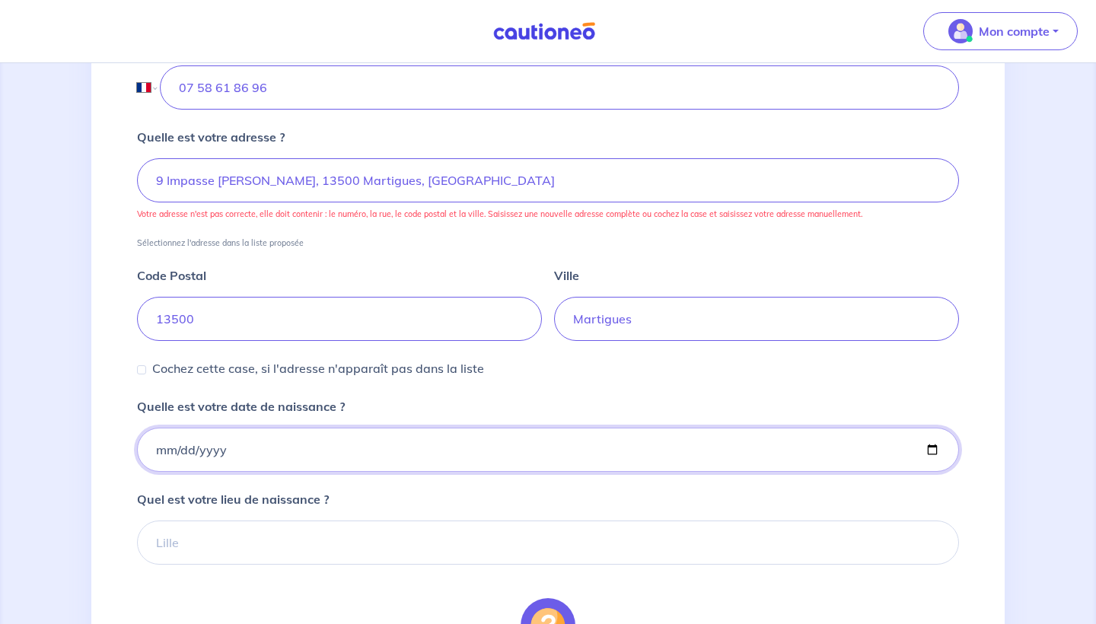
click at [164, 451] on input "Quelle est votre date de naissance ?" at bounding box center [548, 450] width 822 height 44
type input "[DATE]"
click at [132, 449] on div "2 3 4 Informations location Informations propriétaire Informations bail Validat…" at bounding box center [548, 177] width 840 height 1426
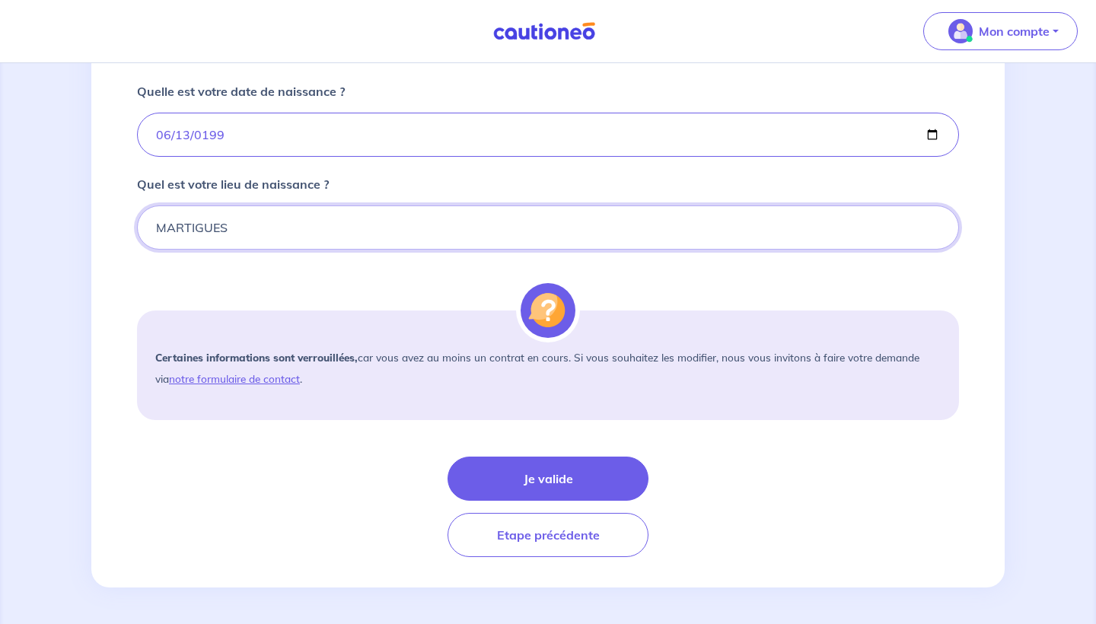
scroll to position [951, 0]
type input "MARTIGUES"
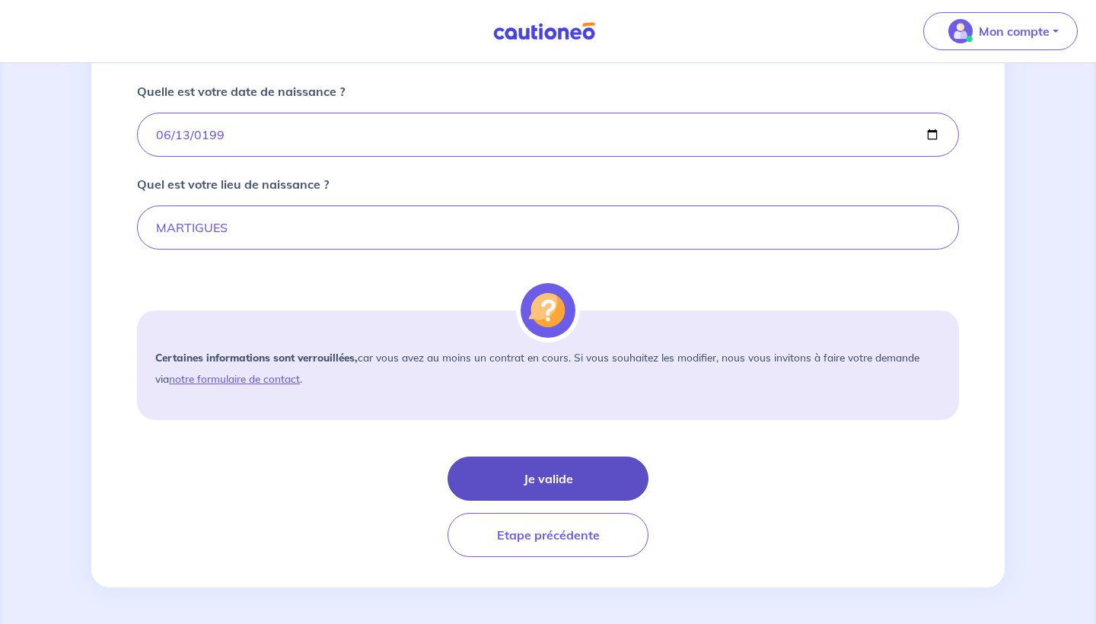
click at [520, 473] on button "Je valide" at bounding box center [548, 479] width 201 height 44
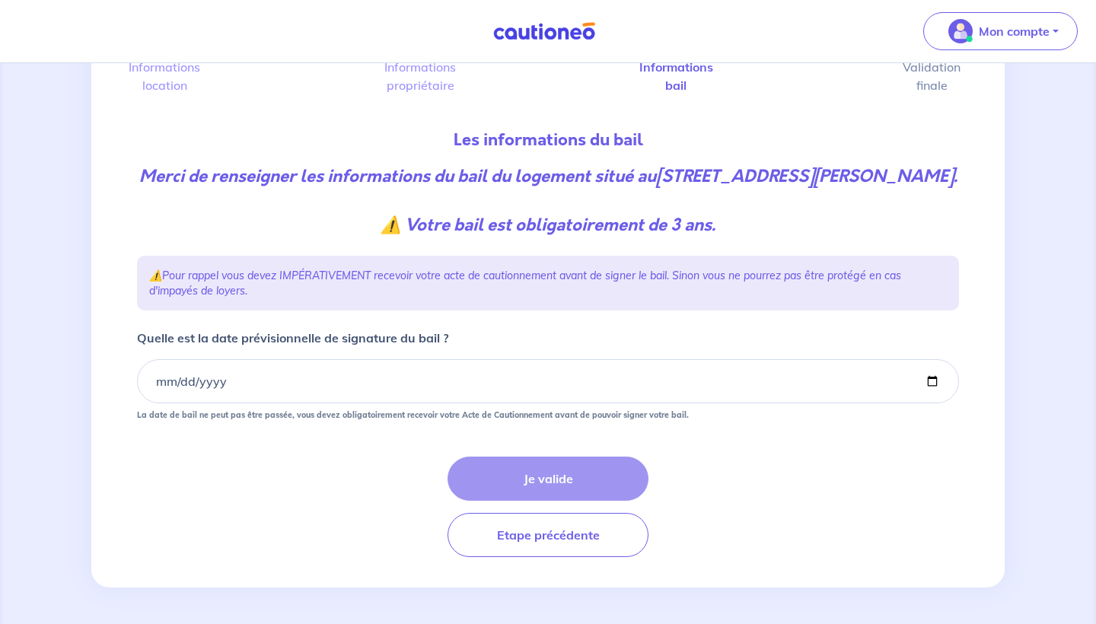
scroll to position [136, 0]
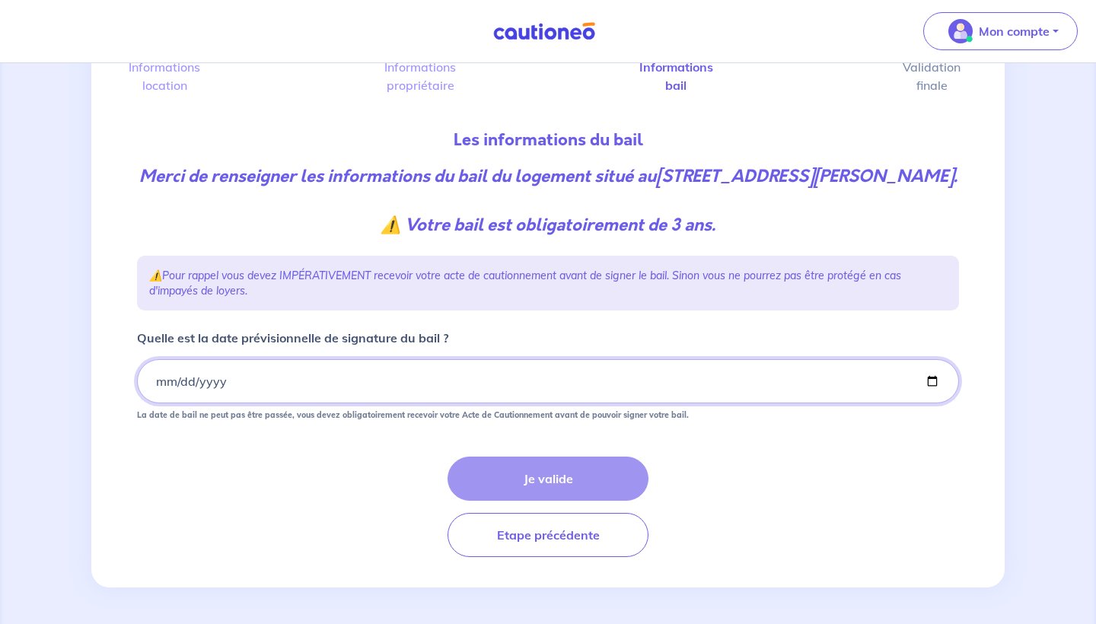
click at [177, 381] on input "Quelle est la date prévisionnelle de signature du bail ?" at bounding box center [548, 381] width 822 height 44
click at [171, 380] on input "Quelle est la date prévisionnelle de signature du bail ?" at bounding box center [548, 381] width 822 height 44
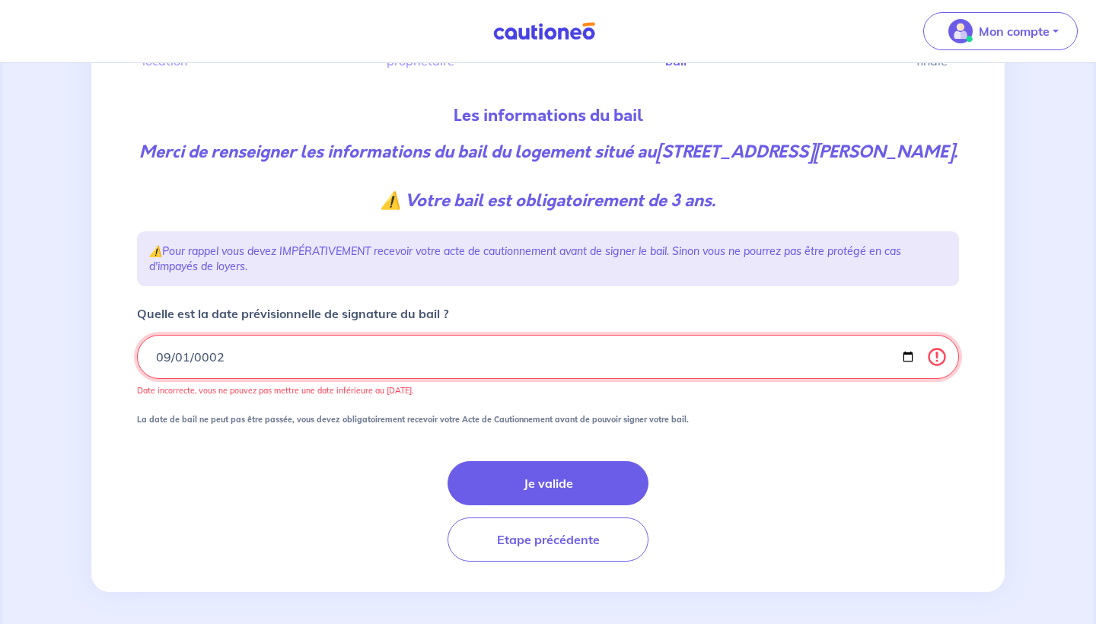
type input "0001-09-01"
type input "[DATE]"
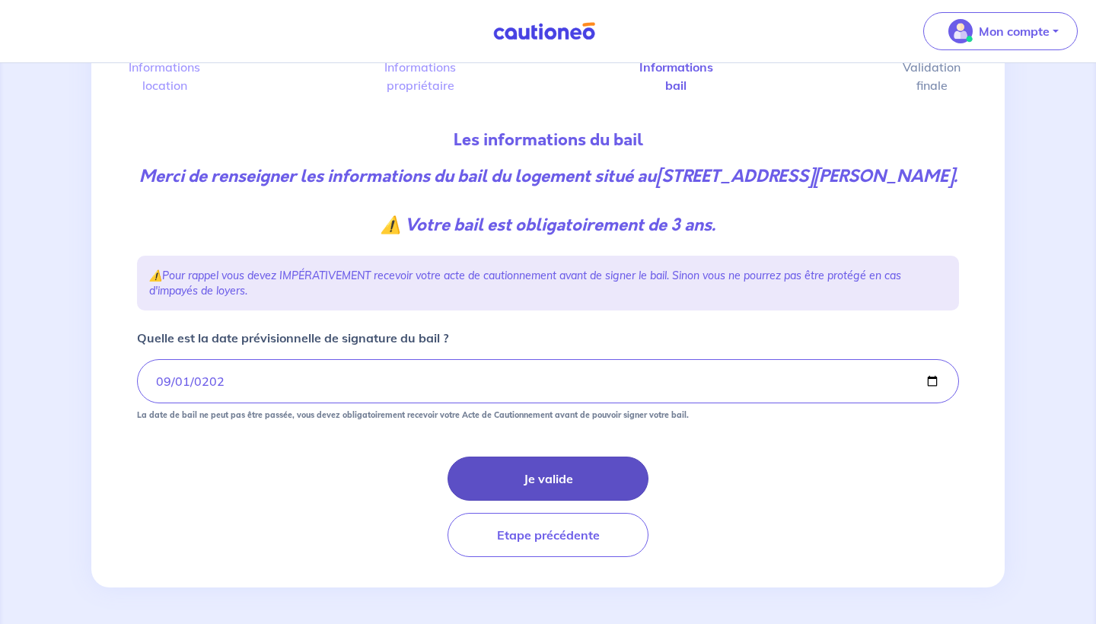
click at [448, 483] on button "Je valide" at bounding box center [548, 479] width 201 height 44
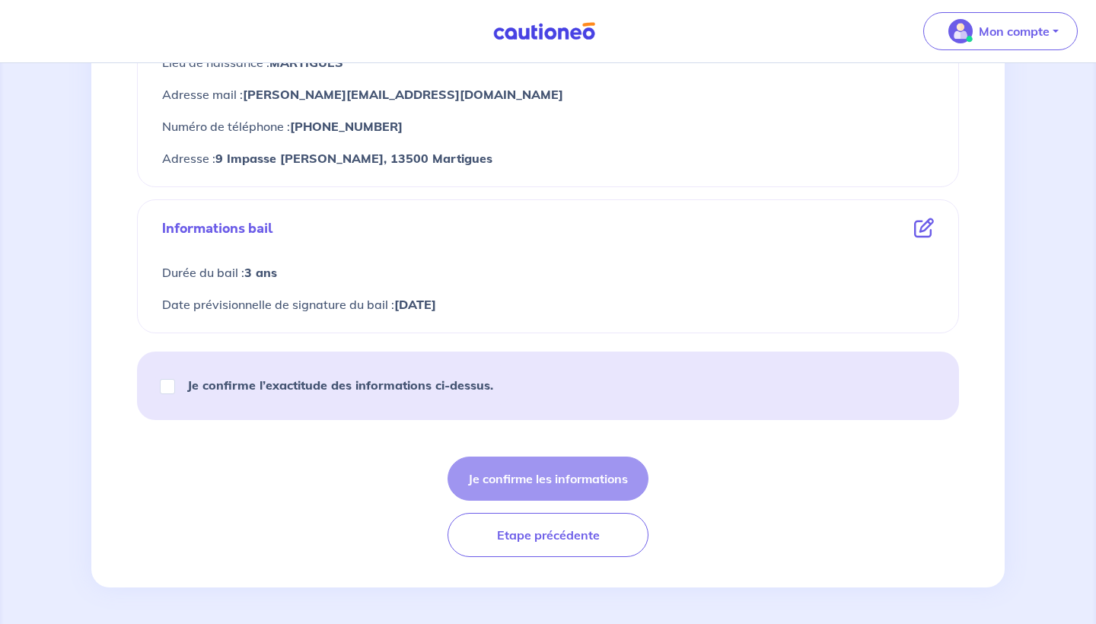
scroll to position [748, 0]
click at [428, 395] on div "Je confirme l’exactitude des informations ci-dessus." at bounding box center [333, 385] width 356 height 43
click at [438, 384] on strong "Je confirme l’exactitude des informations ci-dessus." at bounding box center [340, 384] width 306 height 15
click at [175, 384] on input "Je confirme l’exactitude des informations ci-dessus." at bounding box center [167, 386] width 15 height 15
checkbox input "true"
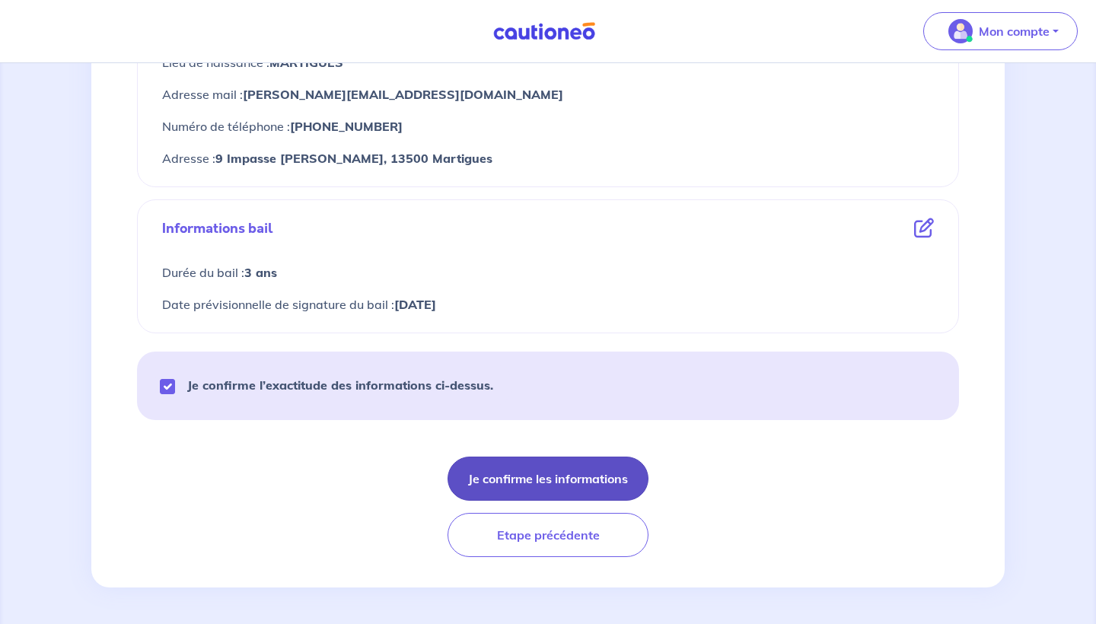
click at [580, 483] on button "Je confirme les informations" at bounding box center [548, 479] width 201 height 44
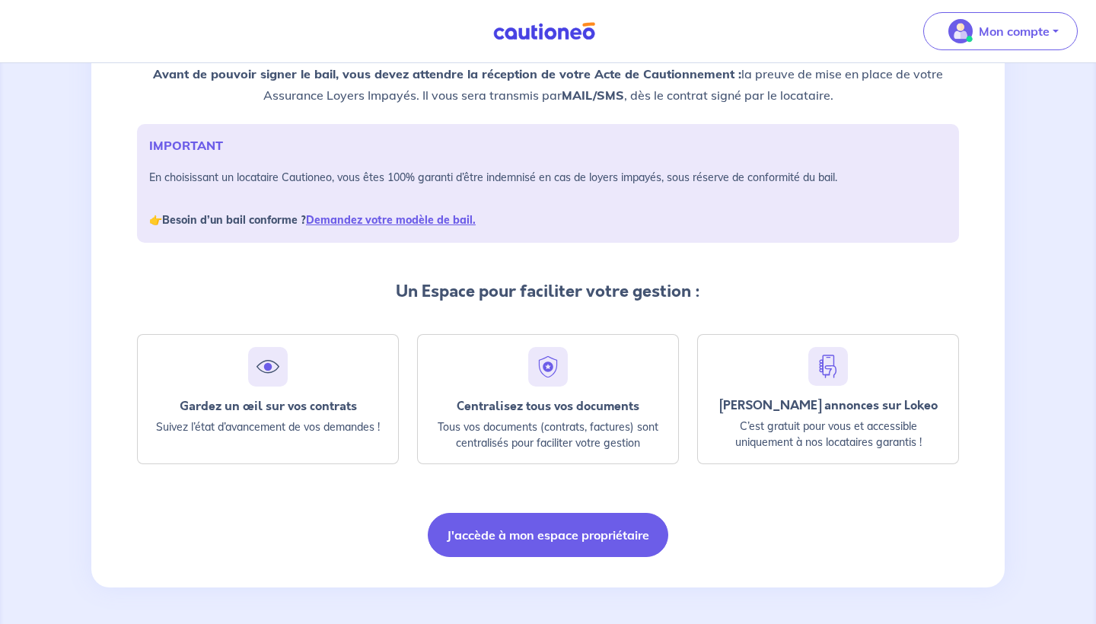
scroll to position [167, 0]
click at [391, 218] on link "Demandez votre modèle de bail." at bounding box center [391, 220] width 170 height 14
click at [383, 218] on link "Demandez votre modèle de bail." at bounding box center [391, 220] width 170 height 14
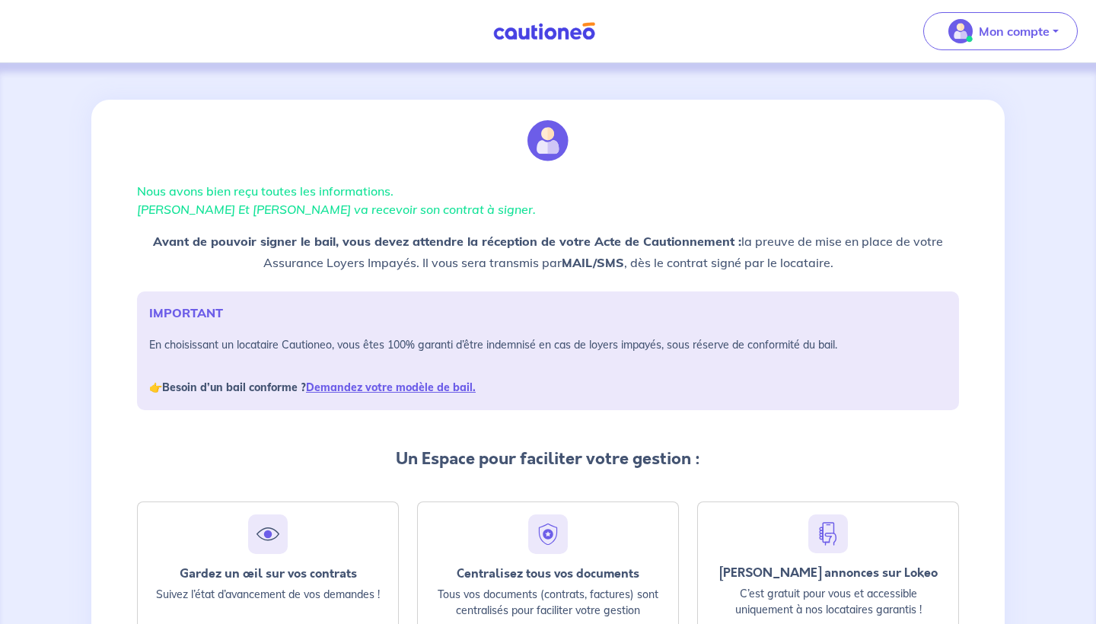
scroll to position [0, 0]
